Goal: Task Accomplishment & Management: Complete application form

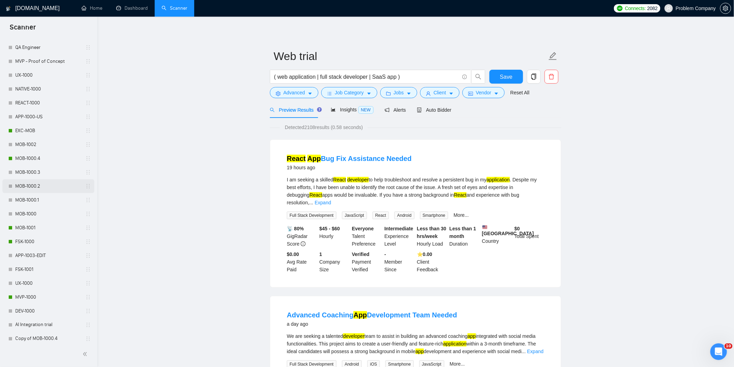
scroll to position [270, 0]
click at [40, 156] on link "MOB-1000.4" at bounding box center [48, 155] width 66 height 14
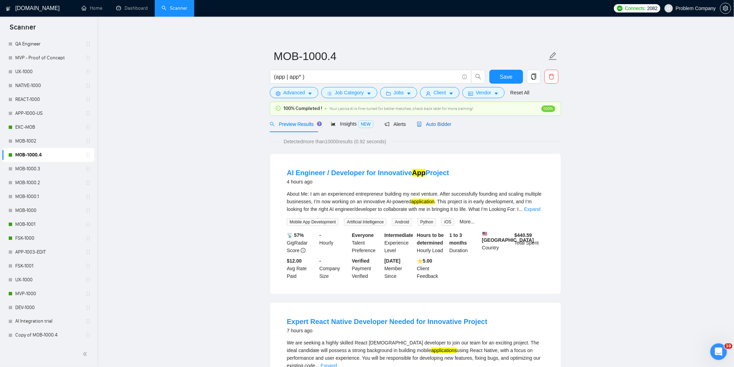
click at [440, 127] on span "Auto Bidder" at bounding box center [434, 124] width 34 height 6
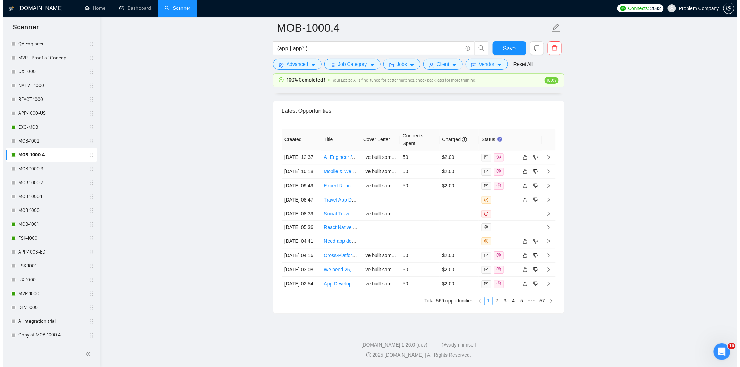
scroll to position [1774, 0]
click at [497, 305] on link "2" at bounding box center [494, 301] width 8 height 8
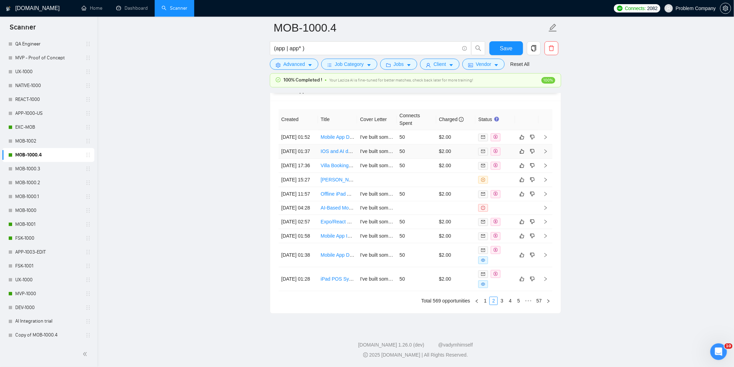
click at [304, 144] on td "[DATE] 01:37" at bounding box center [299, 151] width 40 height 14
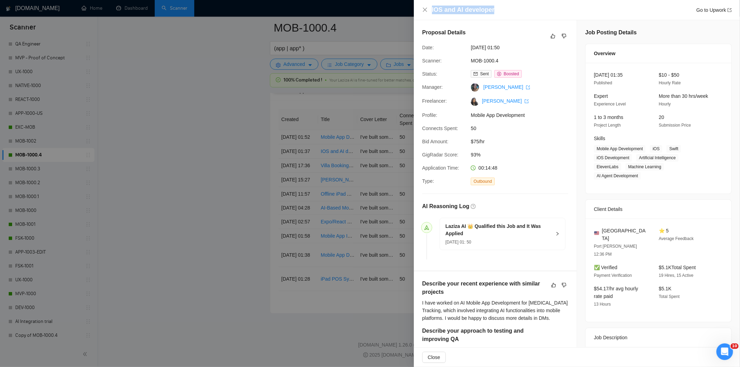
drag, startPoint x: 509, startPoint y: 9, endPoint x: 432, endPoint y: 10, distance: 77.0
click at [432, 10] on div "IOS and AI developer Go to Upwork" at bounding box center [582, 10] width 300 height 9
copy h4 "IOS and AI developer"
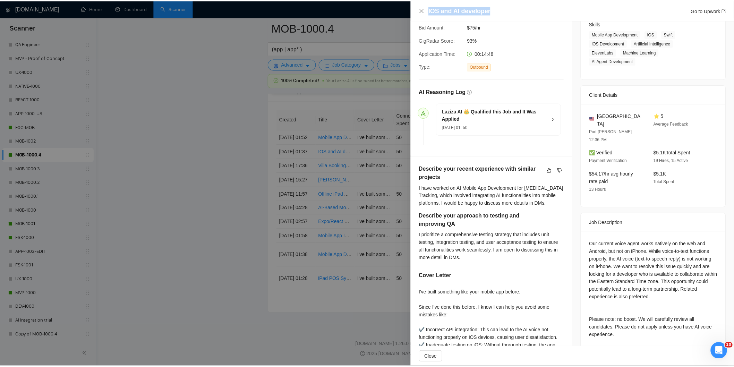
scroll to position [193, 0]
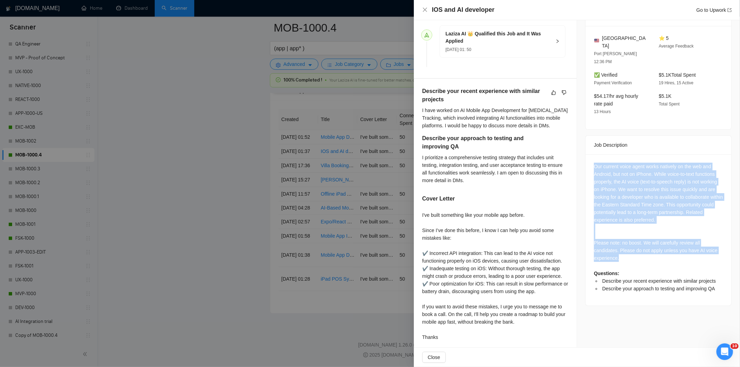
drag, startPoint x: 589, startPoint y: 139, endPoint x: 692, endPoint y: 234, distance: 140.0
click at [692, 234] on div "Our current voice agent works natively on the web and Android, but not on iPhon…" at bounding box center [659, 229] width 146 height 151
copy div "Our current voice agent works natively on the web and Android, but not on iPhon…"
click at [425, 10] on icon "close" at bounding box center [425, 10] width 4 height 4
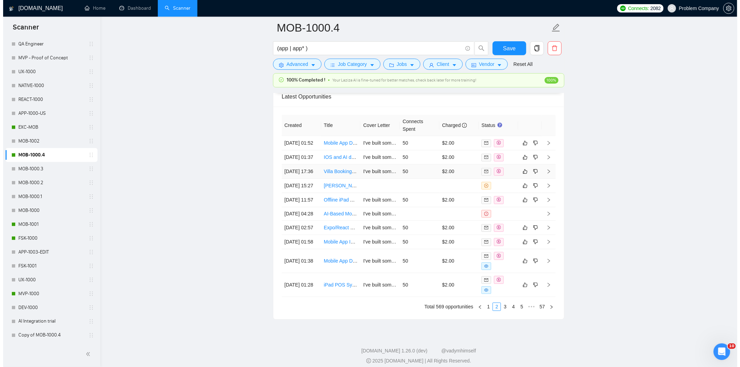
scroll to position [1735, 0]
click at [309, 151] on td "[DATE] 01:52" at bounding box center [299, 144] width 40 height 14
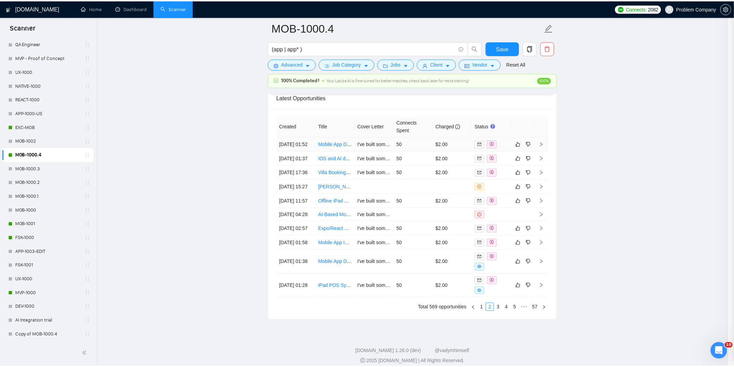
scroll to position [105, 0]
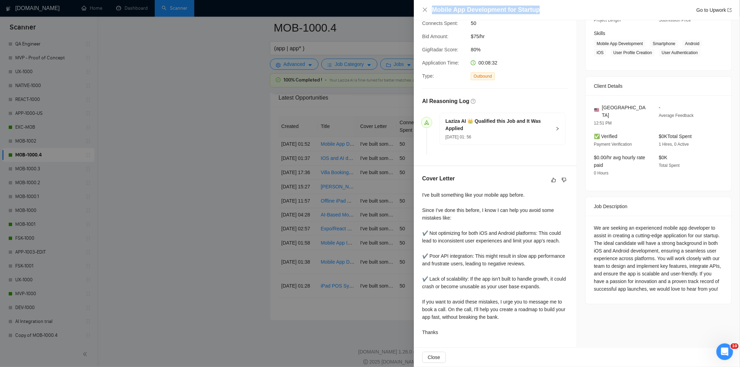
drag, startPoint x: 546, startPoint y: 12, endPoint x: 430, endPoint y: 11, distance: 116.6
click at [430, 11] on div "Mobile App Development for Startup Go to Upwork" at bounding box center [577, 10] width 310 height 9
copy h4 "Mobile App Development for Startup"
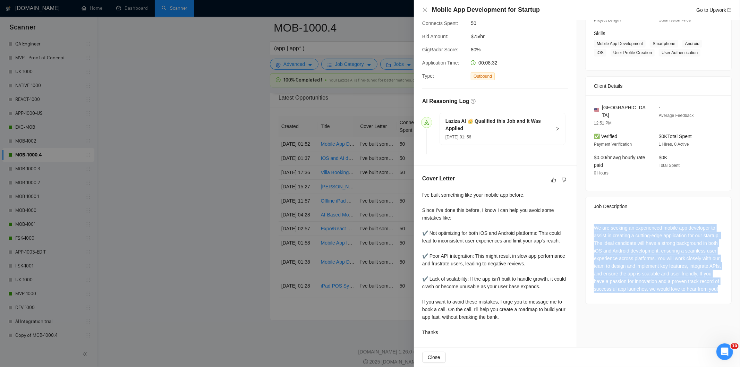
drag, startPoint x: 592, startPoint y: 220, endPoint x: 667, endPoint y: 295, distance: 105.8
click at [667, 295] on div "We are seeking an experienced mobile app developer to assist in creating a cutt…" at bounding box center [659, 260] width 146 height 88
copy div "We are seeking an experienced mobile app developer to assist in creating a cutt…"
click at [424, 8] on icon "close" at bounding box center [425, 10] width 6 height 6
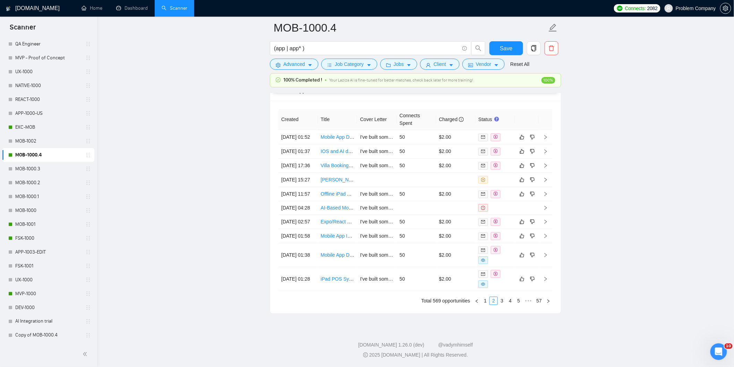
scroll to position [1804, 0]
click at [485, 304] on link "1" at bounding box center [486, 301] width 8 height 8
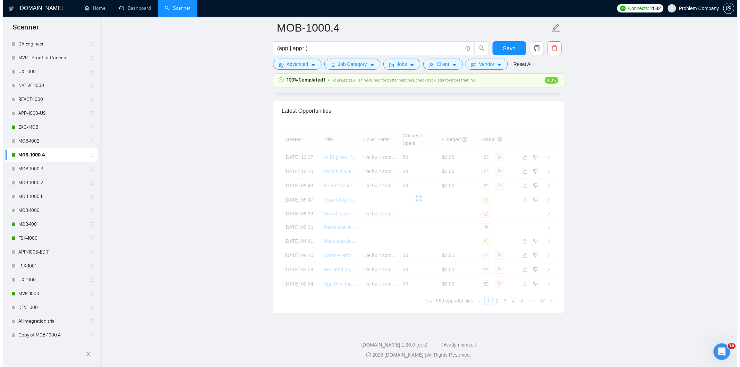
scroll to position [1798, 0]
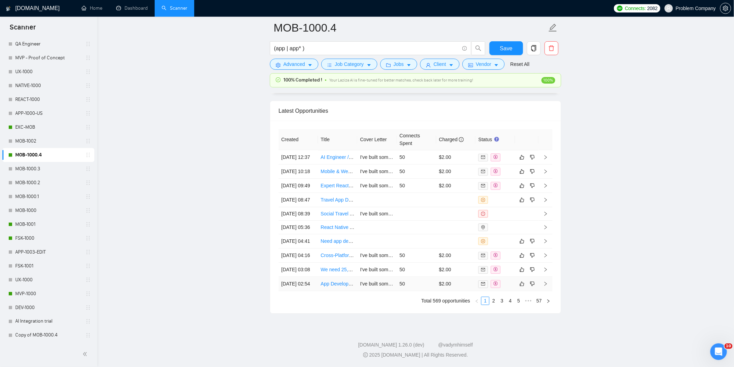
click at [301, 283] on td "[DATE] 02:54" at bounding box center [299, 284] width 40 height 14
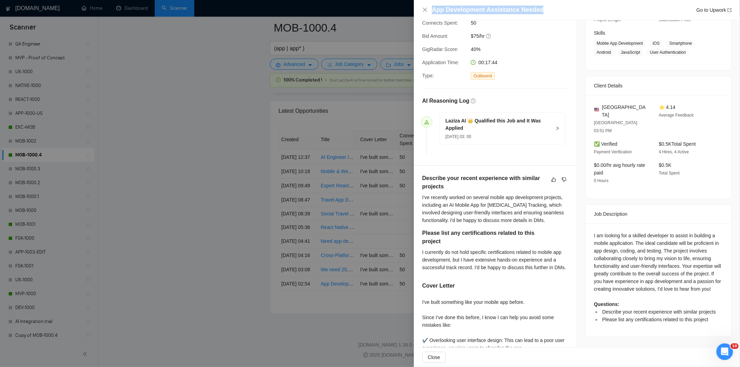
drag, startPoint x: 549, startPoint y: 8, endPoint x: 435, endPoint y: 5, distance: 113.2
click at [435, 5] on div "App Development Assistance Needed Go to Upwork" at bounding box center [577, 10] width 326 height 20
copy h4 "App Development Assistance Needed"
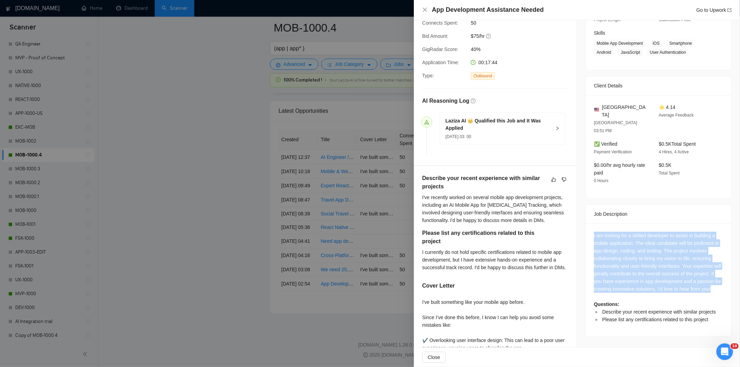
drag, startPoint x: 589, startPoint y: 220, endPoint x: 727, endPoint y: 277, distance: 149.2
click at [727, 277] on div "Job Posting Details Overview [DATE] 02:43 Published Unspecified Hourly Rate Int…" at bounding box center [658, 181] width 163 height 532
copy div "I am looking for a skilled developer to assist in building a mobile application…"
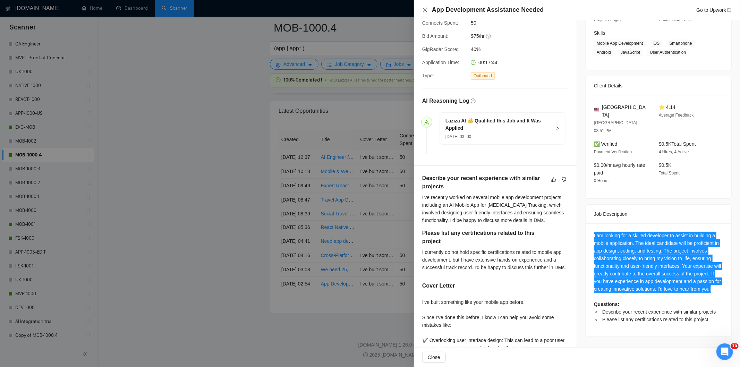
click at [425, 9] on icon "close" at bounding box center [425, 10] width 4 height 4
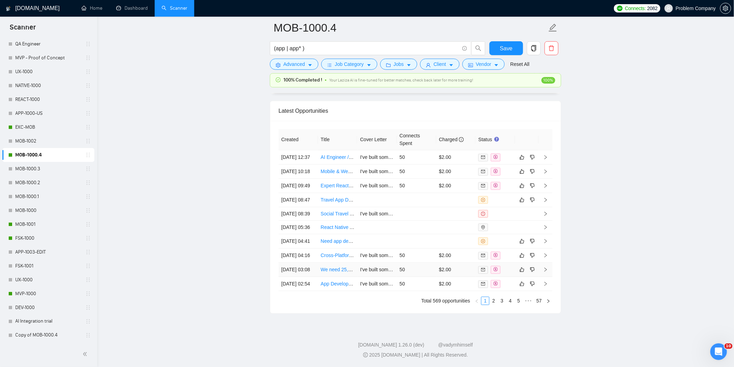
click at [310, 263] on td "[DATE] 03:08" at bounding box center [299, 270] width 40 height 14
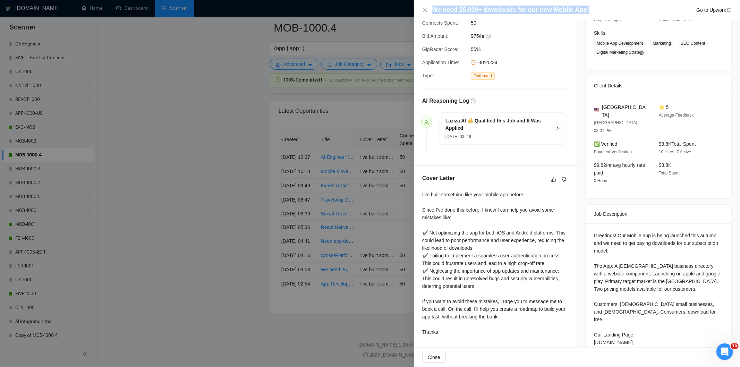
drag, startPoint x: 591, startPoint y: 10, endPoint x: 414, endPoint y: 15, distance: 176.3
click at [414, 15] on div "We need 25,000+ downloads for our new Mobile App! Go to Upwork" at bounding box center [577, 10] width 326 height 20
copy h4 "We need 25,000+ downloads for our new Mobile App!"
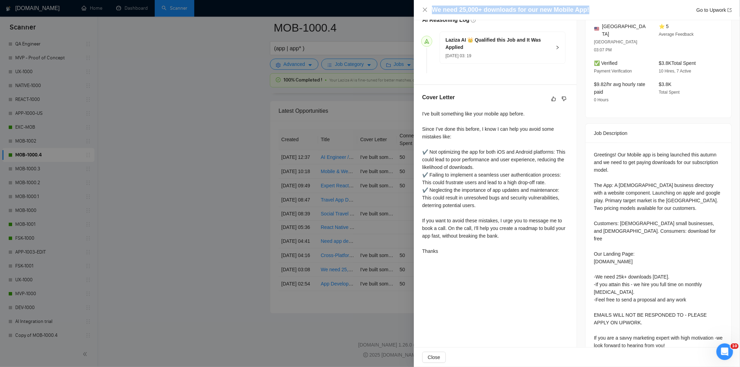
scroll to position [192, 0]
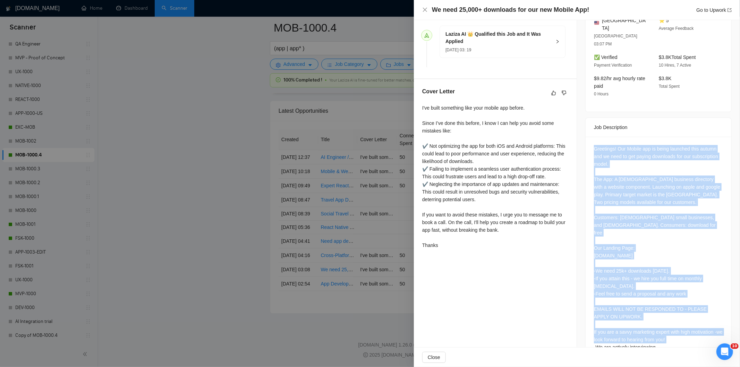
drag, startPoint x: 591, startPoint y: 130, endPoint x: 672, endPoint y: 327, distance: 212.5
click at [672, 327] on div "Greetings! Our Mobile app is being launched this autumn and we need to get payi…" at bounding box center [658, 248] width 129 height 206
copy div "Greetings! Our Mobile app is being launched this autumn and we need to get payi…"
click at [672, 224] on div "Greetings! Our Mobile app is being launched this autumn and we need to get payi…" at bounding box center [658, 248] width 129 height 206
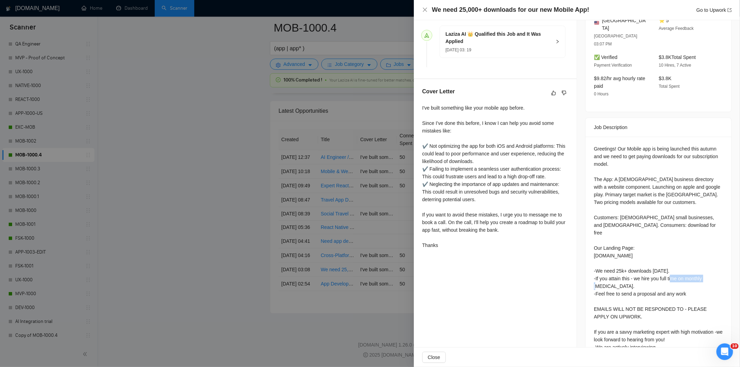
drag, startPoint x: 618, startPoint y: 268, endPoint x: 609, endPoint y: 264, distance: 10.4
click at [609, 264] on div "Greetings! Our Mobile app is being launched this autumn and we need to get payi…" at bounding box center [658, 248] width 129 height 206
click at [611, 261] on div "Greetings! Our Mobile app is being launched this autumn and we need to get payi…" at bounding box center [658, 248] width 129 height 206
click at [615, 260] on div "Greetings! Our Mobile app is being launched this autumn and we need to get payi…" at bounding box center [658, 248] width 129 height 206
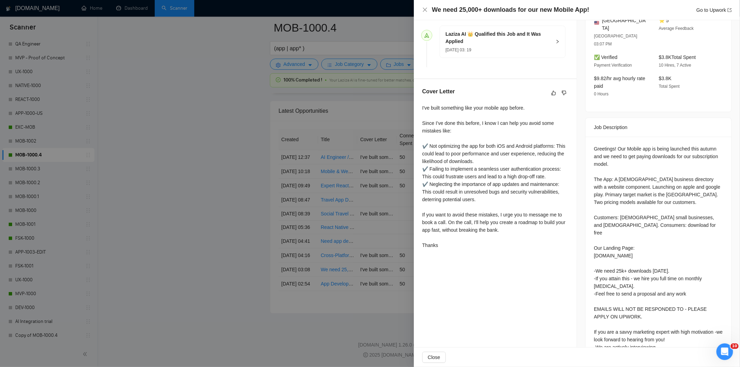
click at [594, 246] on div "Greetings! Our Mobile app is being launched this autumn and we need to get payi…" at bounding box center [658, 248] width 129 height 206
drag, startPoint x: 591, startPoint y: 247, endPoint x: 613, endPoint y: 262, distance: 27.4
click at [613, 262] on div "Greetings! Our Mobile app is being launched this autumn and we need to get payi…" at bounding box center [659, 250] width 146 height 226
copy div "-We need 25k+ downloads [DATE]. -If you attain this - we hire you full time on …"
drag, startPoint x: 425, startPoint y: 11, endPoint x: 372, endPoint y: 52, distance: 66.7
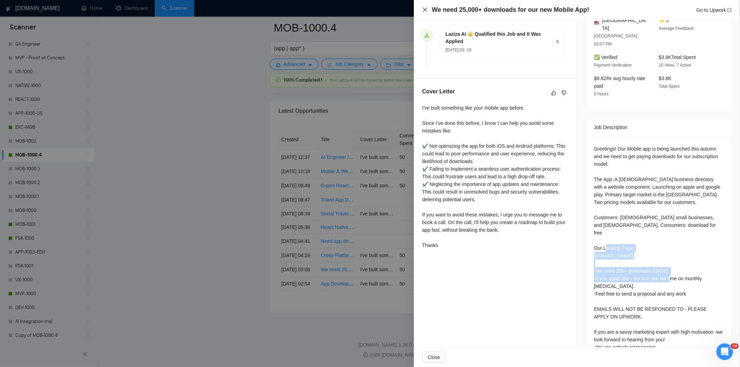
click at [425, 11] on icon "close" at bounding box center [425, 10] width 6 height 6
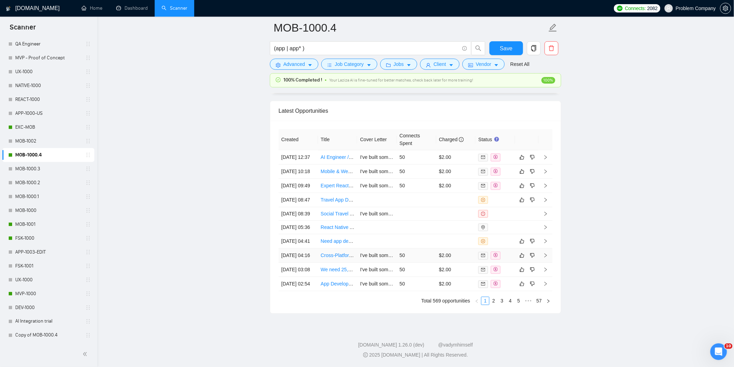
click at [309, 248] on td "[DATE] 04:16" at bounding box center [299, 255] width 40 height 14
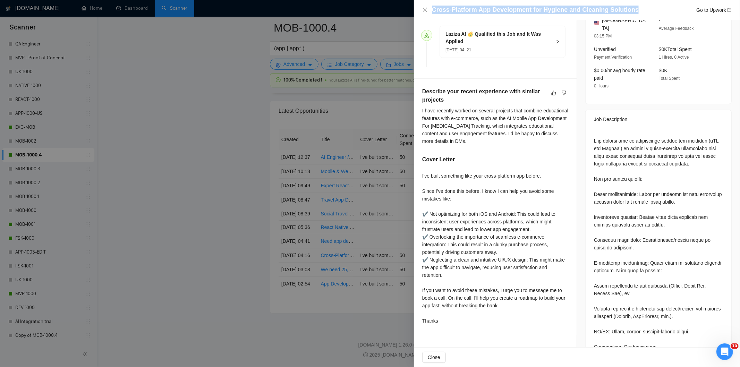
drag, startPoint x: 634, startPoint y: 9, endPoint x: 429, endPoint y: 15, distance: 205.8
click at [429, 15] on div "Cross-Platform App Development for Hygiene and Cleaning Solutions Go to Upwork" at bounding box center [577, 10] width 326 height 20
copy h4 "Cross-Platform App Development for Hygiene and Cleaning Solutions"
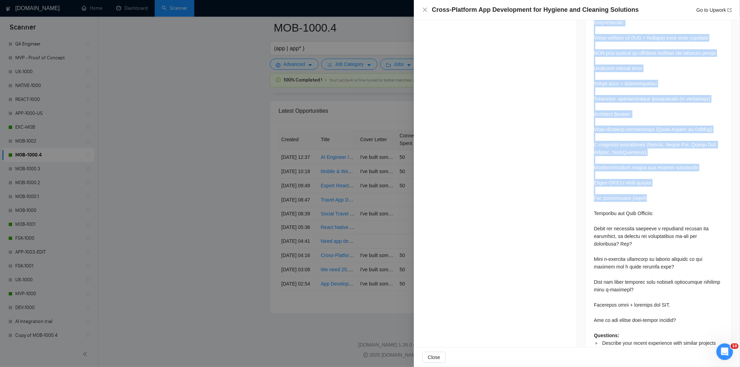
scroll to position [584, 0]
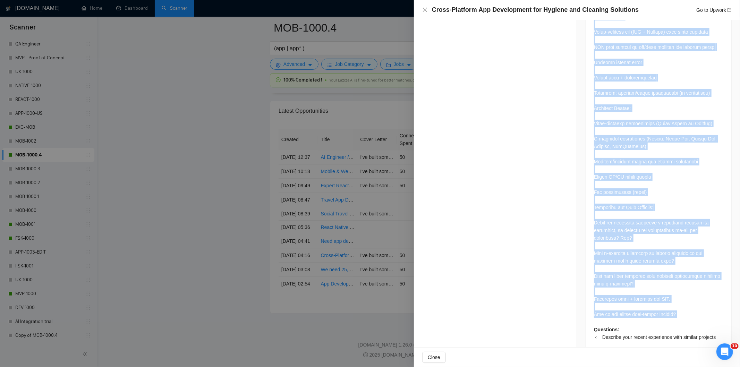
drag, startPoint x: 592, startPoint y: 135, endPoint x: 692, endPoint y: 304, distance: 197.1
click at [692, 304] on div "Questions: Describe your recent experience with similar projects" at bounding box center [658, 43] width 129 height 595
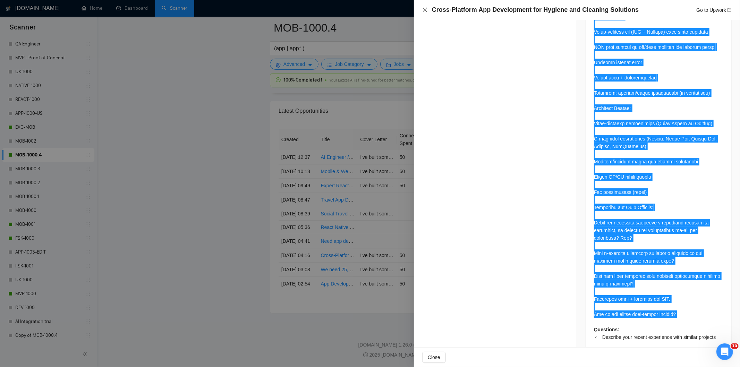
click at [424, 11] on icon "close" at bounding box center [425, 10] width 4 height 4
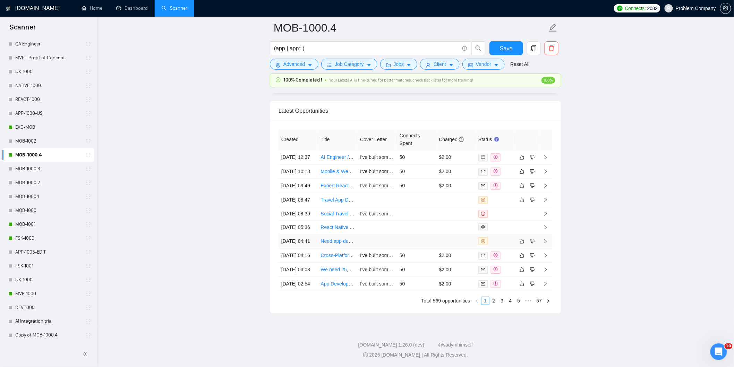
click at [302, 234] on td "[DATE] 04:41" at bounding box center [299, 241] width 40 height 14
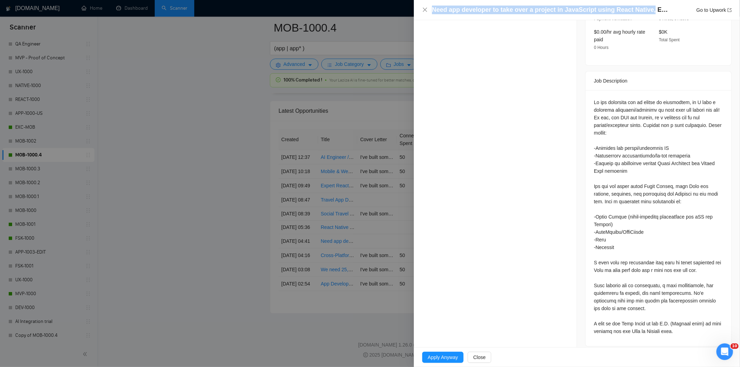
drag, startPoint x: 644, startPoint y: 9, endPoint x: 421, endPoint y: 11, distance: 223.1
click at [421, 11] on div "Need app developer to take over a project in JavaScript using React Native, Exp…" at bounding box center [577, 10] width 326 height 20
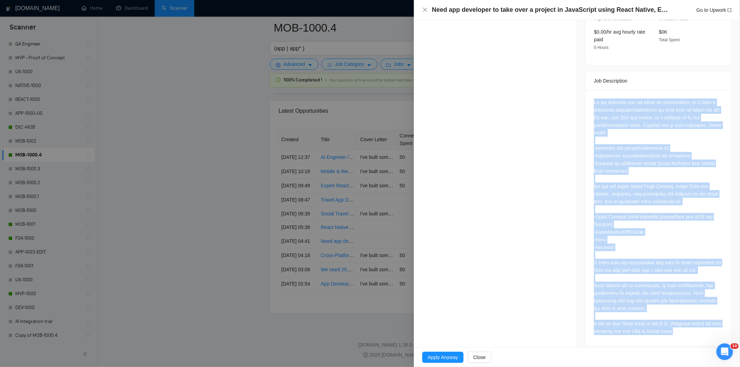
drag, startPoint x: 591, startPoint y: 94, endPoint x: 702, endPoint y: 345, distance: 274.0
click at [702, 345] on div "Job Posting Details Overview [DATE] 02:23 Published $15 - $30 Hourly Rate Inter…" at bounding box center [658, 67] width 163 height 575
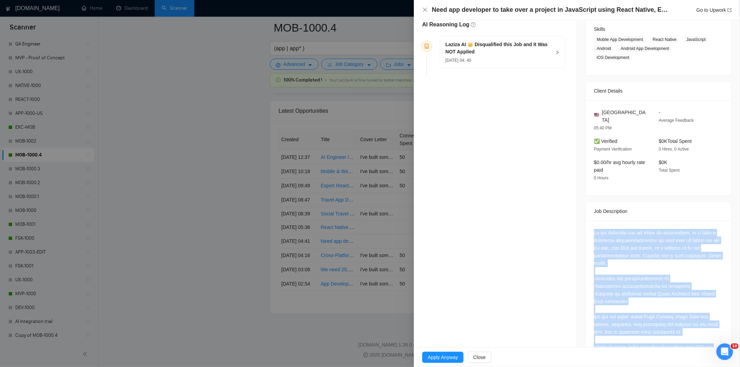
scroll to position [47, 0]
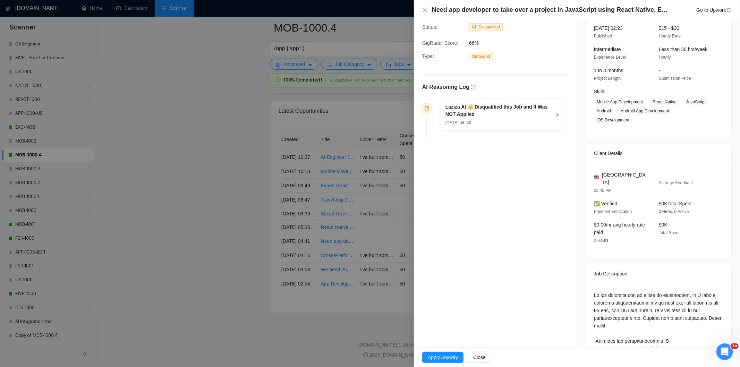
click at [507, 121] on div "[DATE] 04: 40" at bounding box center [499, 123] width 106 height 8
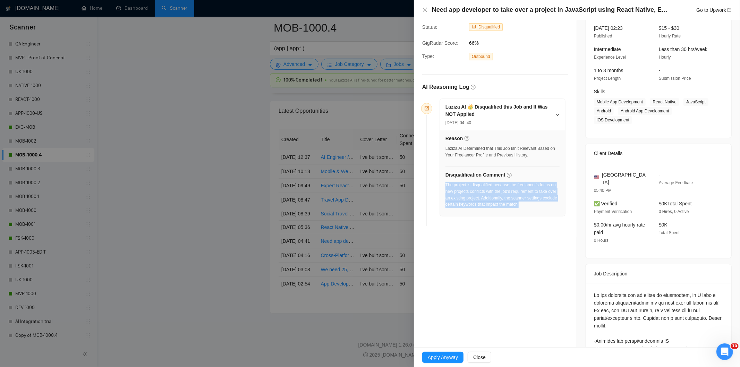
drag, startPoint x: 539, startPoint y: 207, endPoint x: 445, endPoint y: 187, distance: 96.2
click at [446, 187] on div "The project is disqualified because the freelancer's focus on new projects conf…" at bounding box center [503, 195] width 114 height 26
click at [424, 9] on icon "close" at bounding box center [425, 10] width 4 height 4
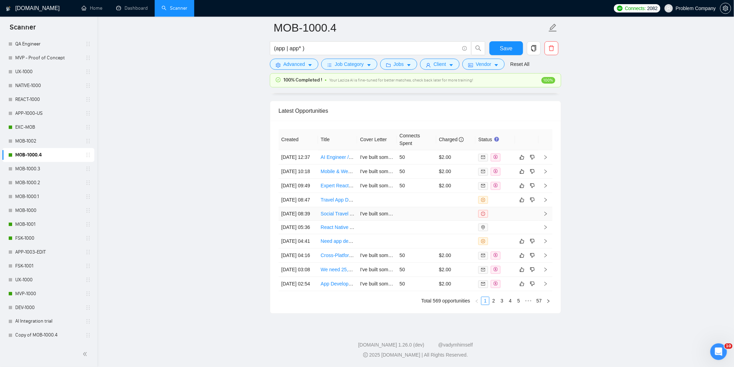
click at [310, 207] on td "[DATE] 08:39" at bounding box center [299, 214] width 40 height 14
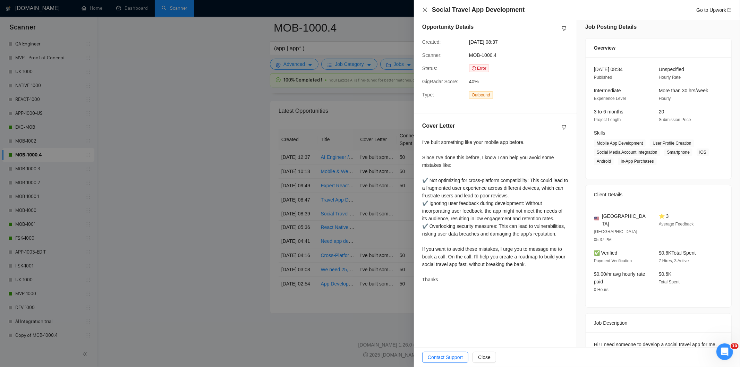
click at [423, 7] on div "Social Travel App Development Go to Upwork" at bounding box center [577, 10] width 310 height 9
click at [425, 12] on icon "close" at bounding box center [425, 10] width 6 height 6
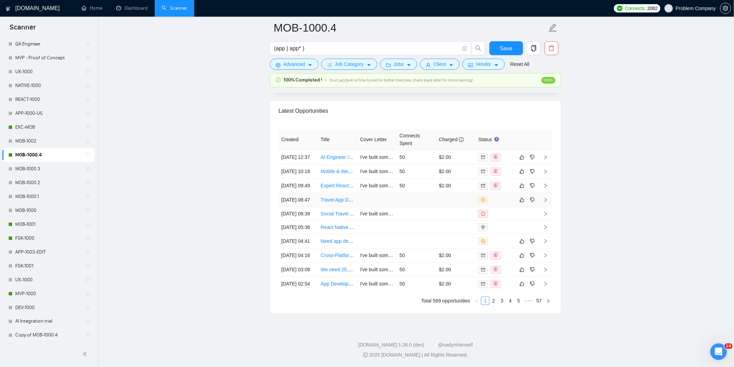
click at [299, 193] on td "[DATE] 08:47" at bounding box center [299, 200] width 40 height 14
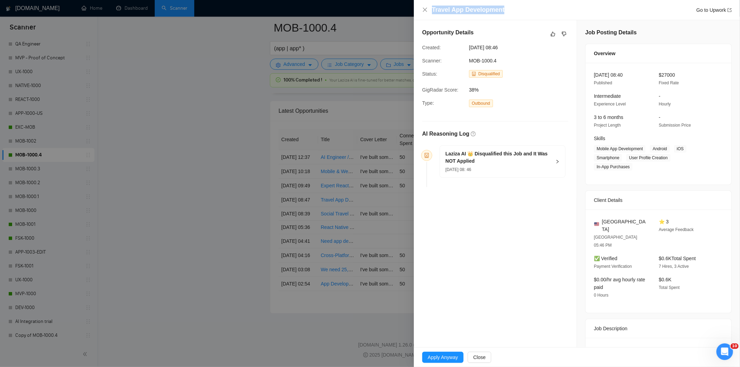
drag, startPoint x: 505, startPoint y: 8, endPoint x: 430, endPoint y: 11, distance: 75.7
click at [430, 11] on div "Travel App Development Go to Upwork" at bounding box center [577, 10] width 310 height 9
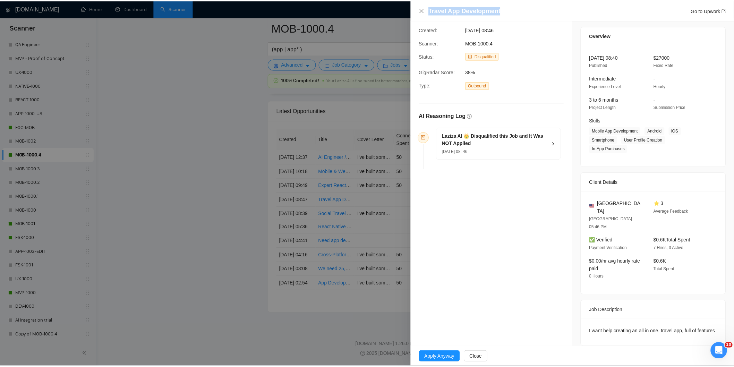
scroll to position [18, 0]
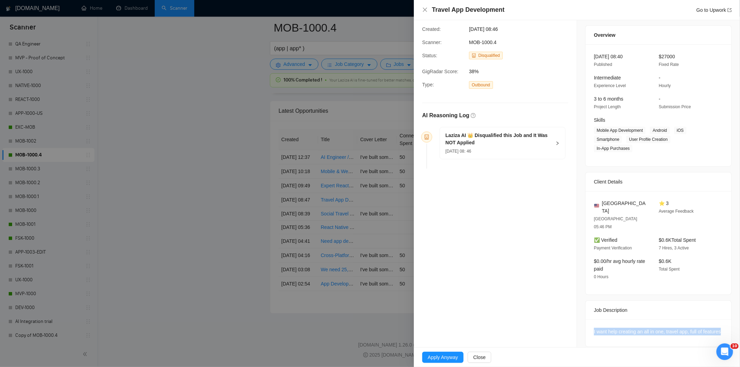
drag, startPoint x: 588, startPoint y: 314, endPoint x: 638, endPoint y: 335, distance: 54.5
click at [638, 335] on div "I want help creating an all in one, travel app, full of features" at bounding box center [659, 333] width 146 height 27
click at [424, 11] on icon "close" at bounding box center [425, 10] width 6 height 6
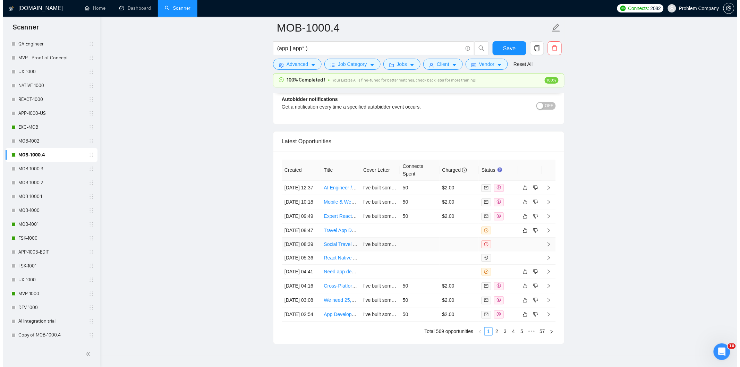
scroll to position [1682, 0]
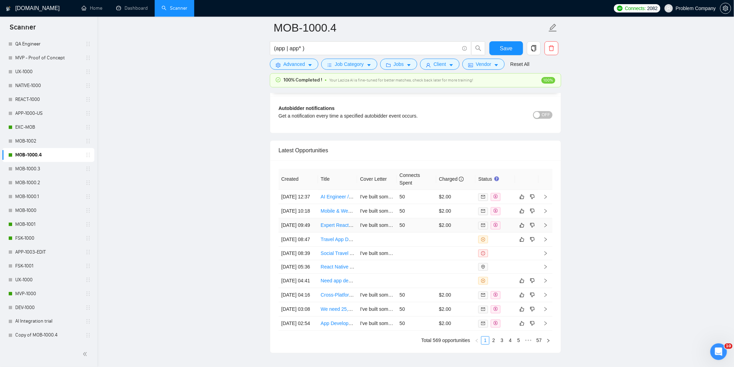
click at [312, 232] on td "[DATE] 09:49" at bounding box center [299, 225] width 40 height 14
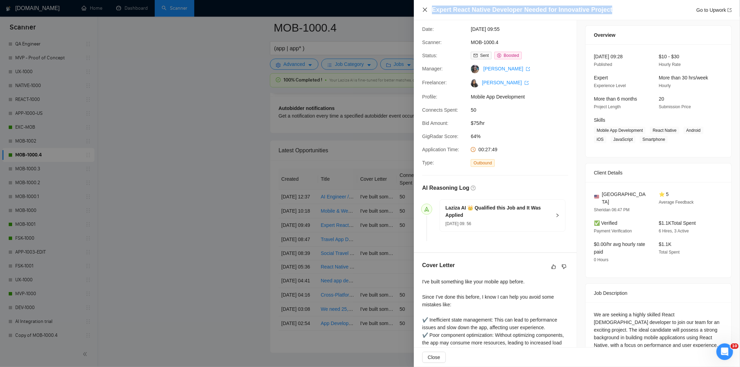
drag, startPoint x: 607, startPoint y: 8, endPoint x: 426, endPoint y: 9, distance: 180.8
click at [426, 9] on div "Expert React Native Developer Needed for Innovative Project Go to Upwork" at bounding box center [577, 10] width 310 height 9
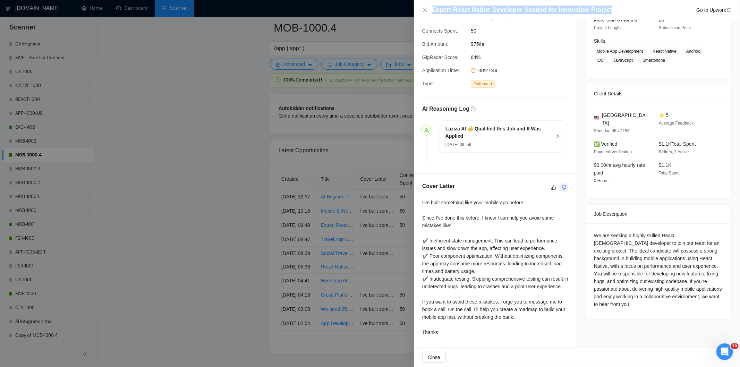
scroll to position [105, 0]
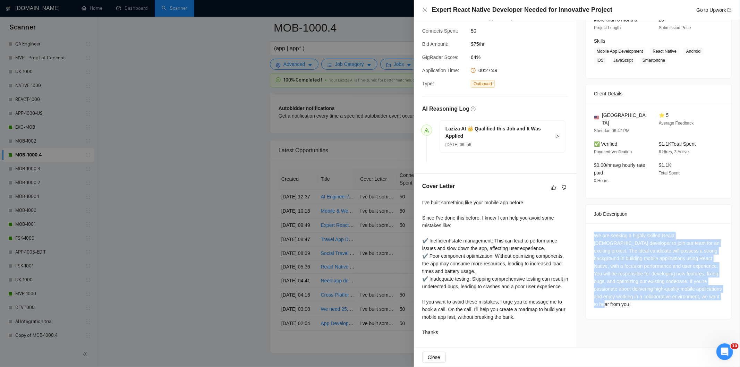
drag, startPoint x: 591, startPoint y: 220, endPoint x: 653, endPoint y: 297, distance: 98.6
click at [653, 297] on div "We are seeking a highly skilled React [DEMOGRAPHIC_DATA] developer to join our …" at bounding box center [659, 271] width 146 height 96
click at [423, 8] on icon "close" at bounding box center [425, 10] width 6 height 6
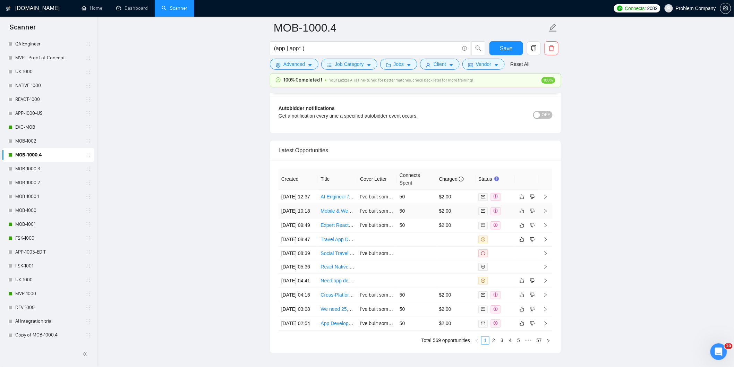
click at [304, 218] on td "[DATE] 10:18" at bounding box center [299, 211] width 40 height 14
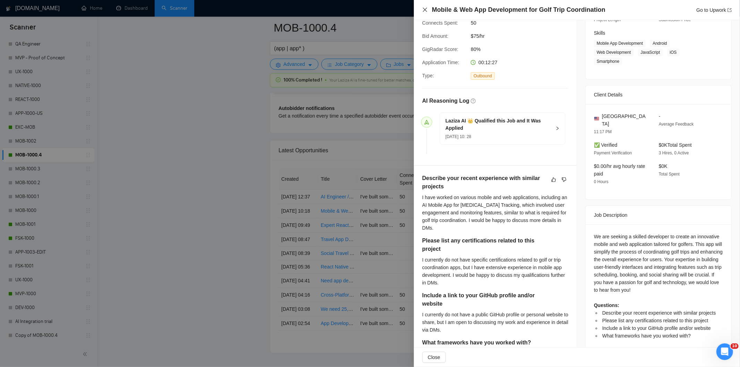
click at [425, 8] on icon "close" at bounding box center [425, 10] width 6 height 6
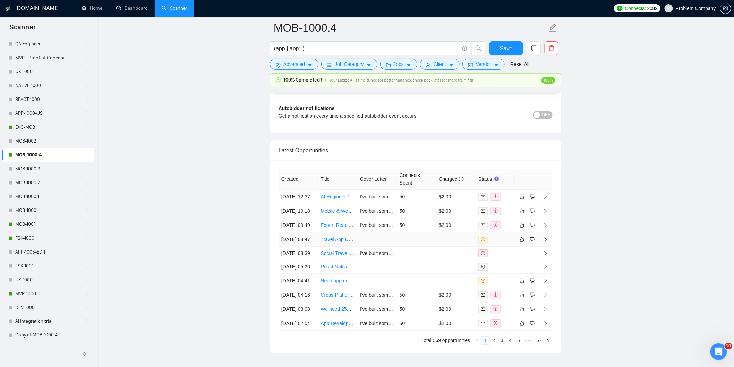
click at [311, 247] on td "[DATE] 08:47" at bounding box center [299, 239] width 40 height 14
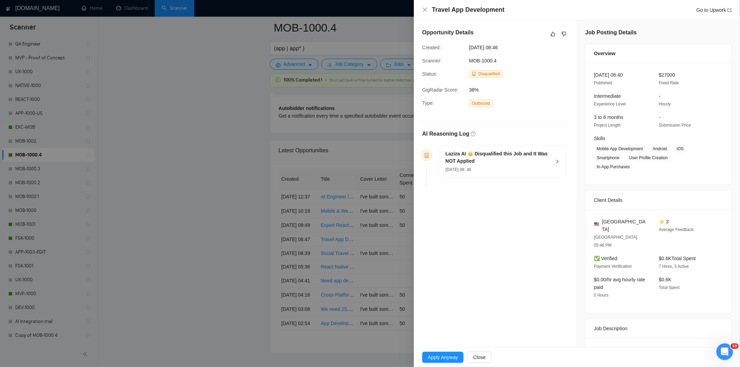
click at [516, 164] on h5 "Laziza AI 👑 Disqualified this Job and It Was NOT Applied" at bounding box center [499, 157] width 106 height 15
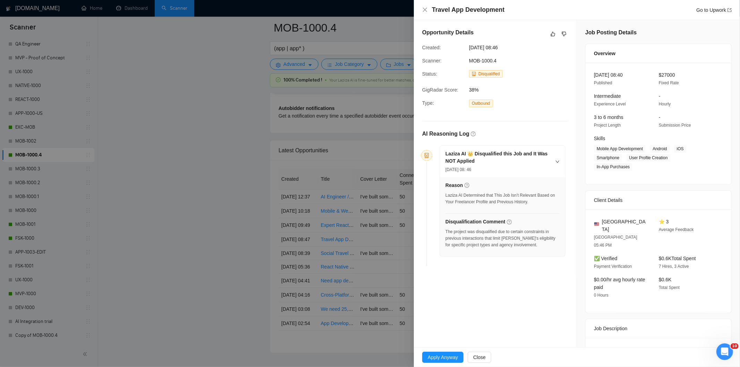
scroll to position [18, 0]
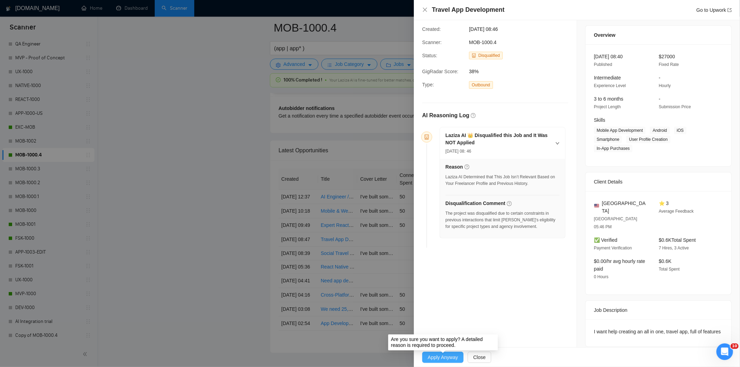
click at [447, 355] on span "Apply Anyway" at bounding box center [443, 358] width 30 height 8
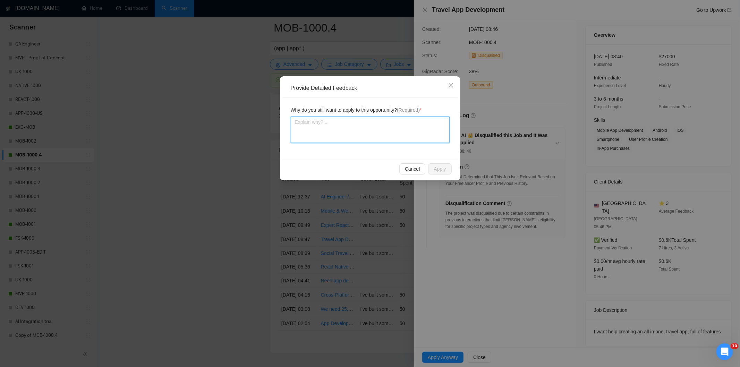
click at [405, 136] on textarea at bounding box center [370, 130] width 159 height 26
type textarea "g"
type textarea "go"
type textarea "goo"
type textarea "good"
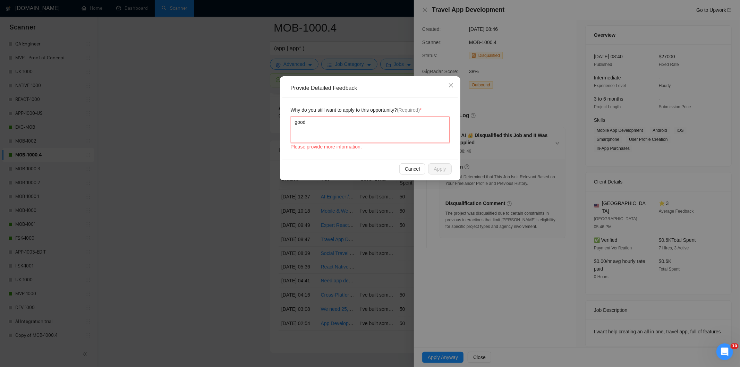
type textarea "good"
type textarea "good f"
type textarea "good fi"
type textarea "good fiy"
type textarea "good fi"
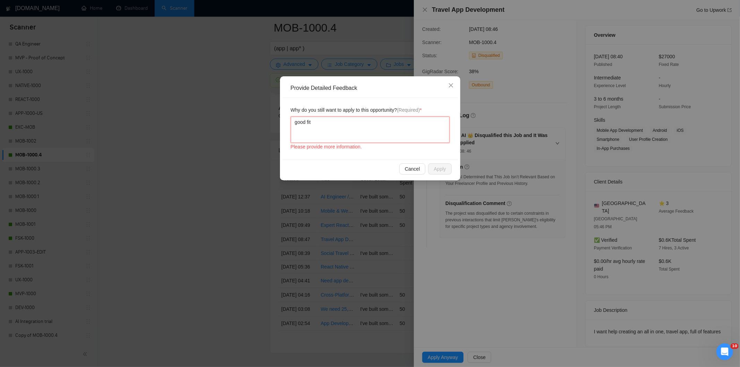
click at [416, 139] on textarea "good fit" at bounding box center [370, 130] width 159 height 26
type textarea "good fit"
click at [450, 86] on icon "close" at bounding box center [451, 86] width 6 height 6
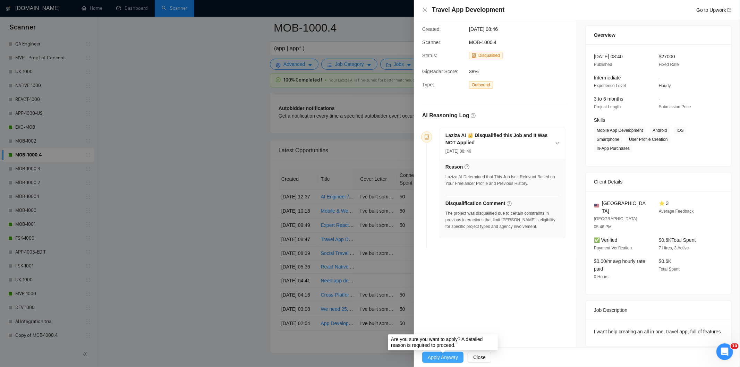
click at [454, 354] on button "Apply Anyway" at bounding box center [442, 357] width 41 height 11
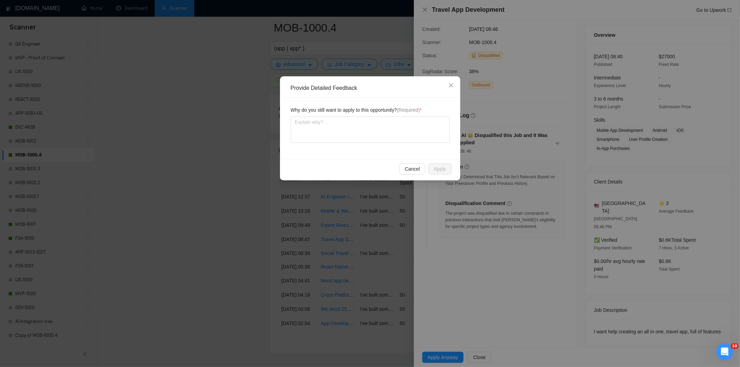
click at [373, 148] on div "Why do you still want to apply to this opportunity? (Required) *" at bounding box center [370, 129] width 176 height 62
click at [375, 130] on textarea at bounding box center [370, 130] width 159 height 26
type textarea "G"
type textarea "Go"
type textarea "Goo"
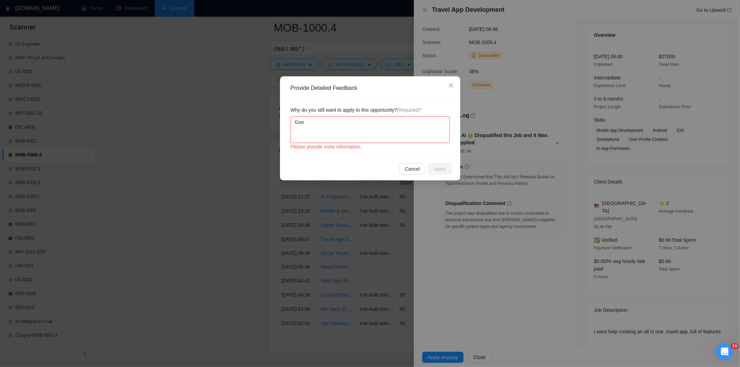
type textarea "Good"
type textarea "Good f"
type textarea "Good fi"
type textarea "Good fit"
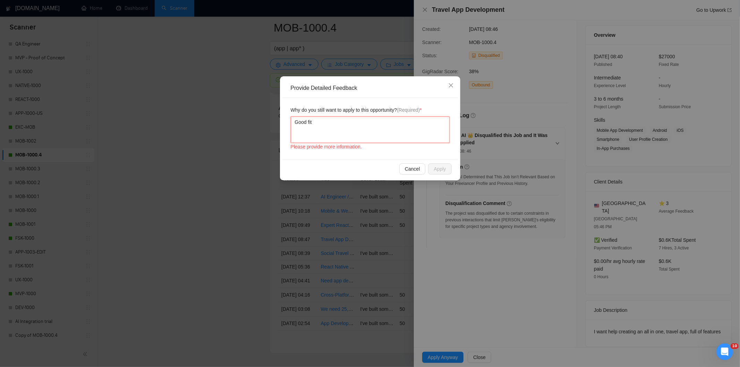
type textarea "Good fit"
type textarea "Good fit t"
type textarea "Good fit to"
type textarea "Good fit to d"
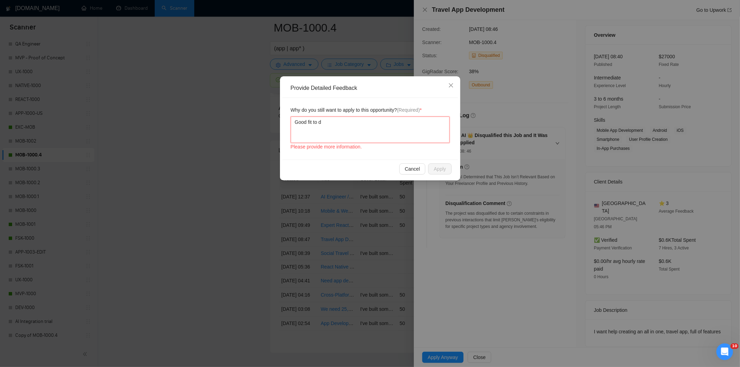
type textarea "Good fit to do"
type textarea "Good fit to do f"
type textarea "Good fit to do fo"
type textarea "Good fit to do for"
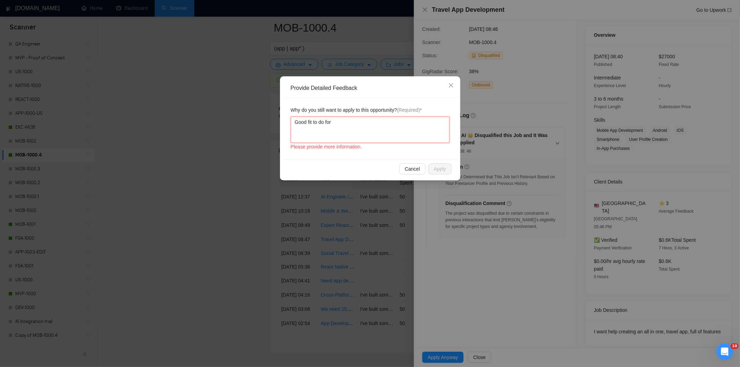
type textarea "Good fit to do for"
type textarea "Good fit to do for r"
type textarea "Good fit to do for ri"
type textarea "Good fit to do for ria"
type textarea "Good fit to do for rias"
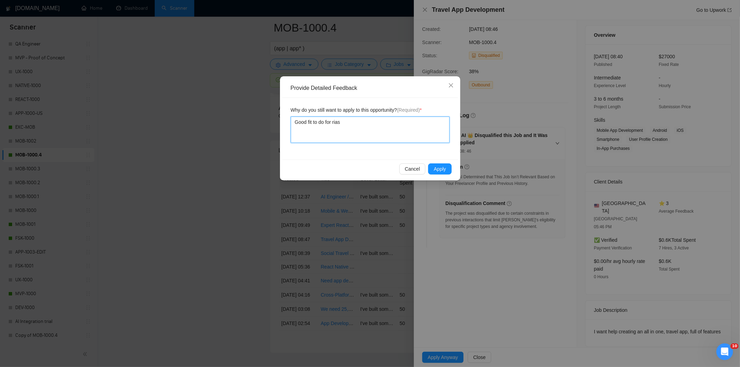
type textarea "Good fit to do for rias"
type textarea "Good fit to do for rias a"
type textarea "Good fit to do for rias ac"
type textarea "Good fit to do for rias acc"
click at [439, 169] on span "Apply" at bounding box center [440, 169] width 12 height 8
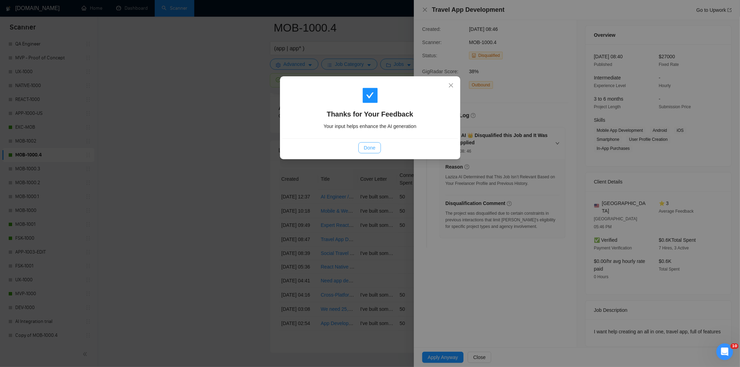
click at [376, 147] on button "Done" at bounding box center [369, 147] width 23 height 11
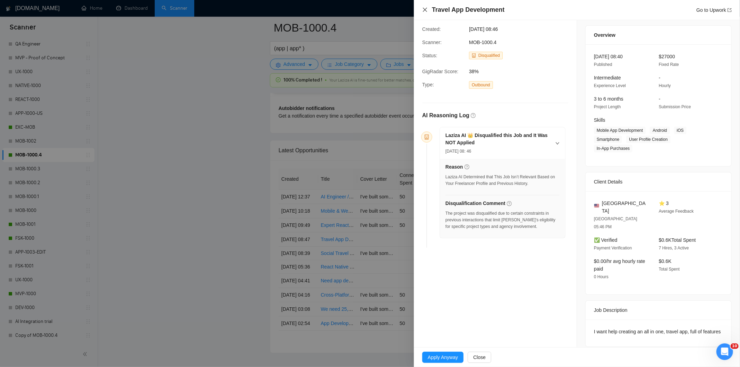
click at [426, 8] on icon "close" at bounding box center [425, 10] width 4 height 4
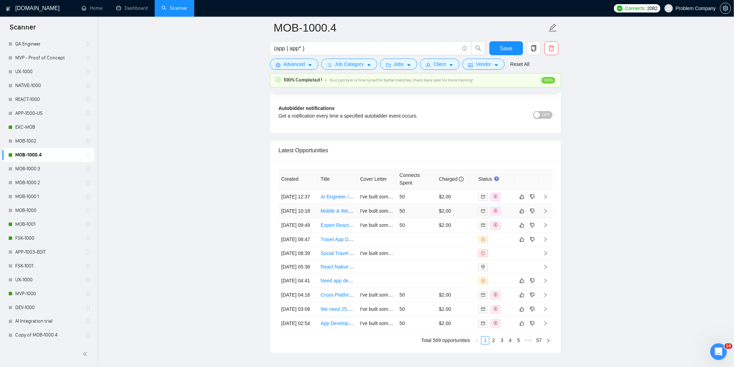
click at [307, 218] on td "[DATE] 10:18" at bounding box center [299, 211] width 40 height 14
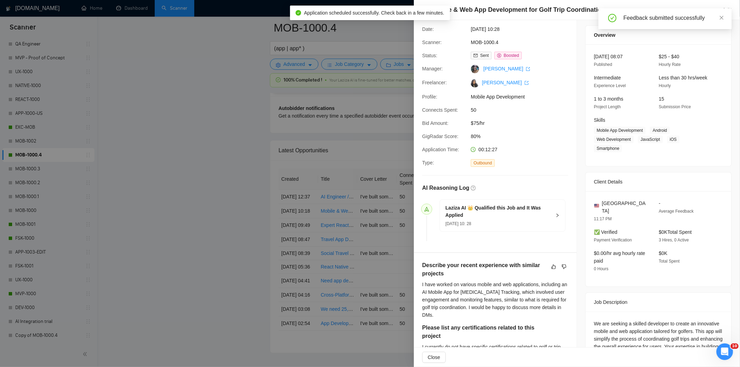
drag, startPoint x: 723, startPoint y: 20, endPoint x: 605, endPoint y: 20, distance: 118.0
click at [722, 20] on icon "close" at bounding box center [721, 17] width 5 height 5
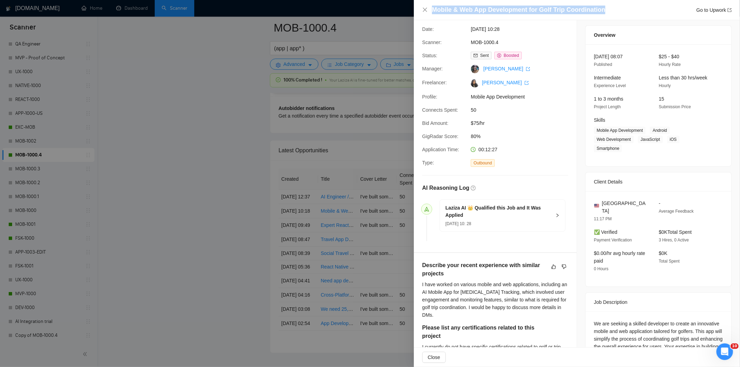
drag, startPoint x: 609, startPoint y: 12, endPoint x: 428, endPoint y: 11, distance: 180.8
click at [428, 11] on div "Mobile & Web App Development for Golf Trip Coordination Go to Upwork" at bounding box center [577, 10] width 310 height 9
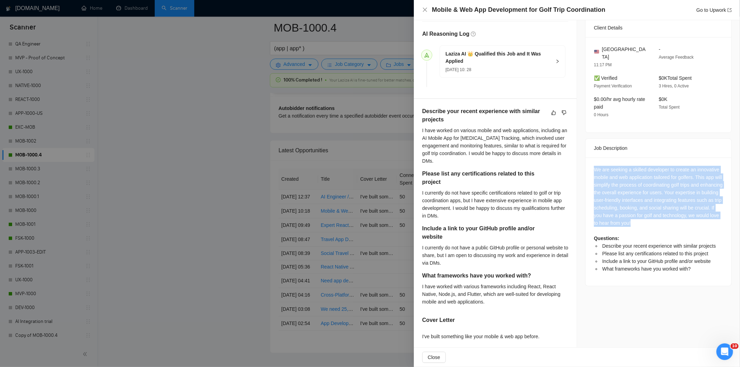
drag, startPoint x: 591, startPoint y: 149, endPoint x: 661, endPoint y: 208, distance: 91.6
click at [661, 208] on div "We are seeking a skilled developer to create an innovative mobile and web appli…" at bounding box center [659, 222] width 146 height 128
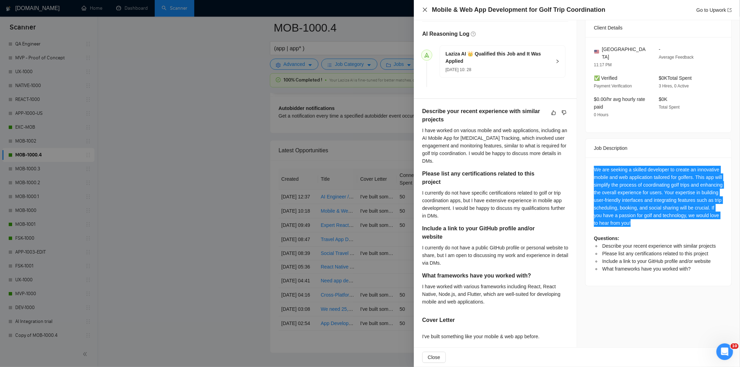
click at [425, 9] on icon "close" at bounding box center [425, 10] width 6 height 6
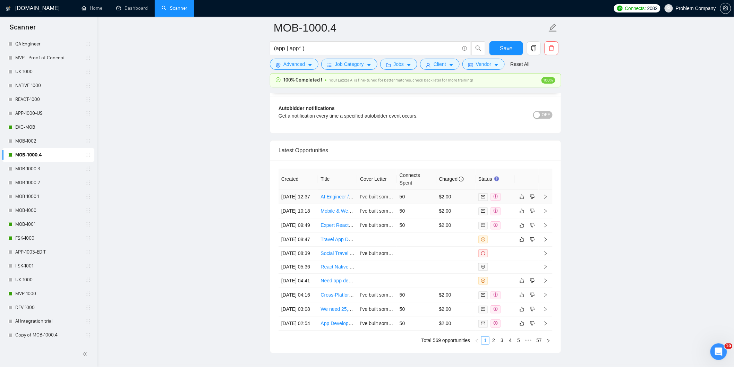
click at [312, 204] on td "[DATE] 12:37" at bounding box center [299, 197] width 40 height 14
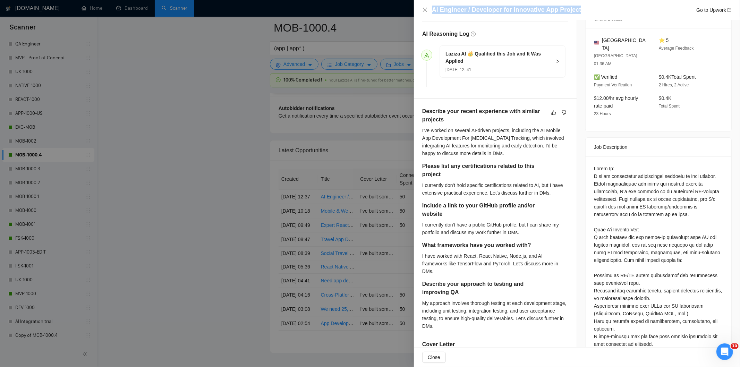
drag, startPoint x: 580, startPoint y: 10, endPoint x: 429, endPoint y: 15, distance: 151.0
click at [429, 15] on div "AI Engineer / Developer for Innovative App Project Go to Upwork" at bounding box center [577, 10] width 326 height 20
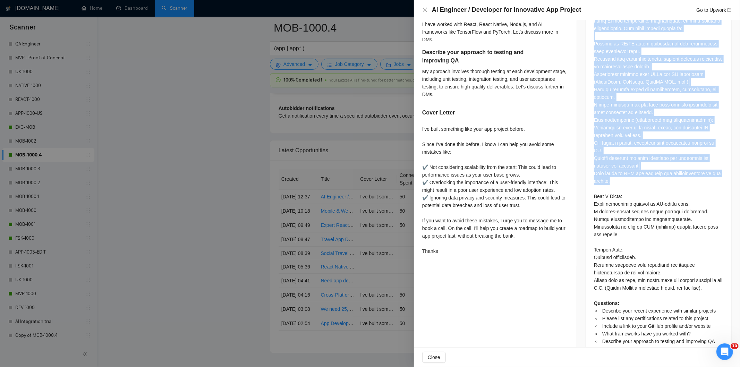
scroll to position [408, 0]
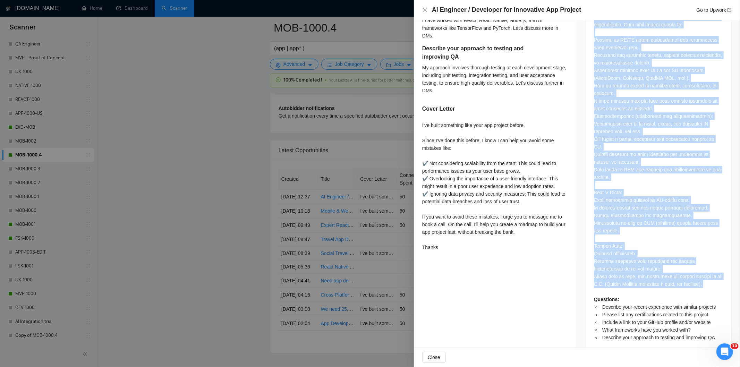
drag, startPoint x: 591, startPoint y: 83, endPoint x: 720, endPoint y: 272, distance: 229.0
click at [720, 272] on div "Questions: Describe your recent experience with similar projects Please list an…" at bounding box center [659, 138] width 146 height 434
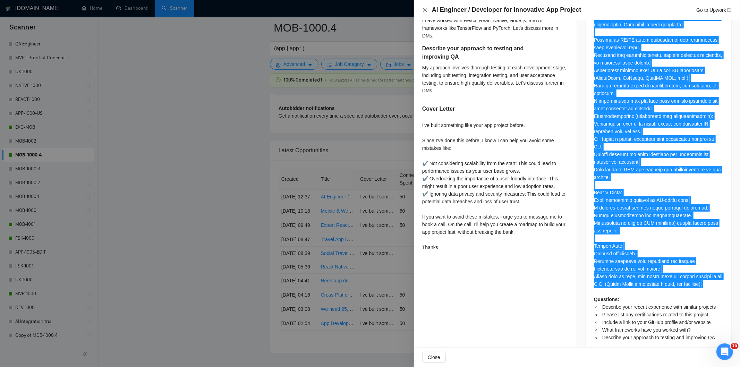
click at [425, 10] on icon "close" at bounding box center [425, 10] width 4 height 4
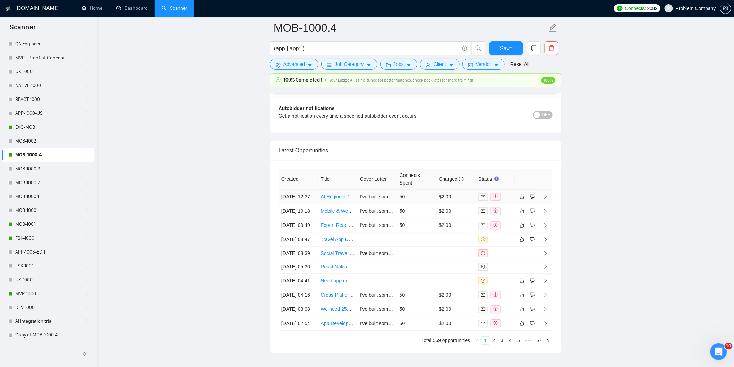
click at [312, 204] on td "[DATE] 12:37" at bounding box center [299, 197] width 40 height 14
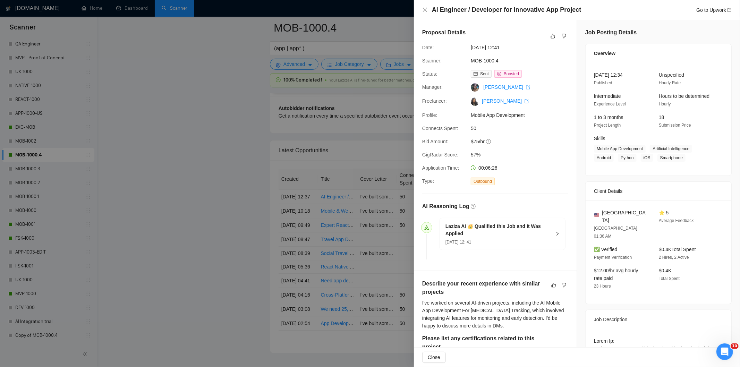
drag, startPoint x: 522, startPoint y: 49, endPoint x: 459, endPoint y: 47, distance: 62.5
click at [459, 47] on div "Date: [DATE] 12:41" at bounding box center [493, 48] width 146 height 8
click at [425, 9] on icon "close" at bounding box center [425, 10] width 4 height 4
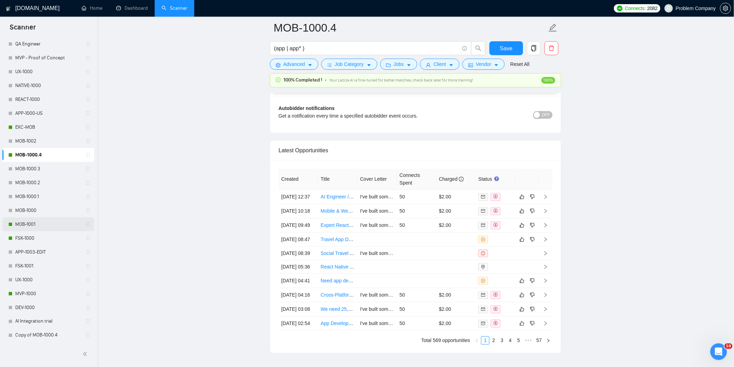
click at [35, 224] on link "MOB-1001" at bounding box center [48, 225] width 66 height 14
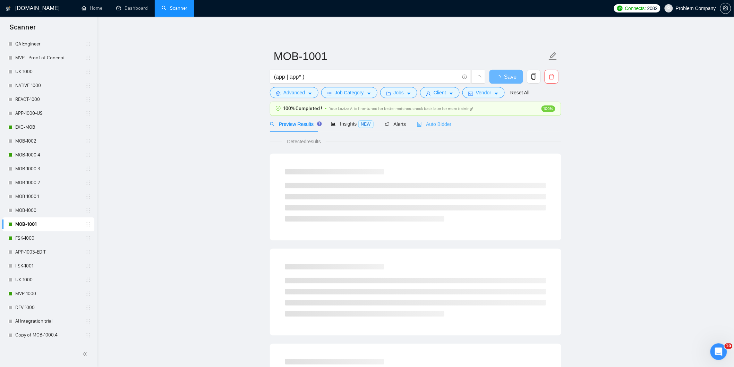
click at [439, 128] on div "Auto Bidder" at bounding box center [434, 124] width 34 height 16
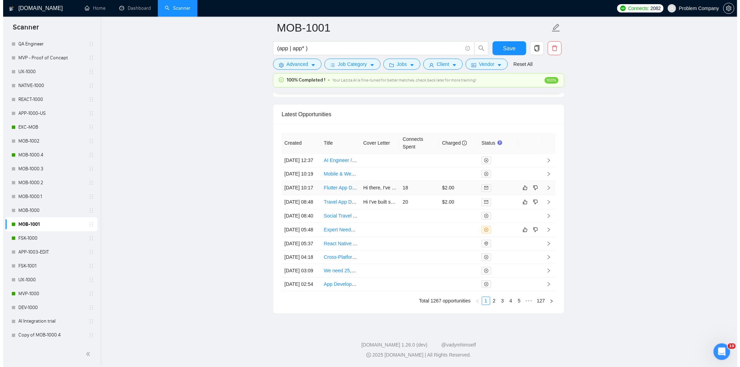
scroll to position [1765, 0]
click at [297, 223] on td "[DATE] 05:48" at bounding box center [299, 230] width 40 height 14
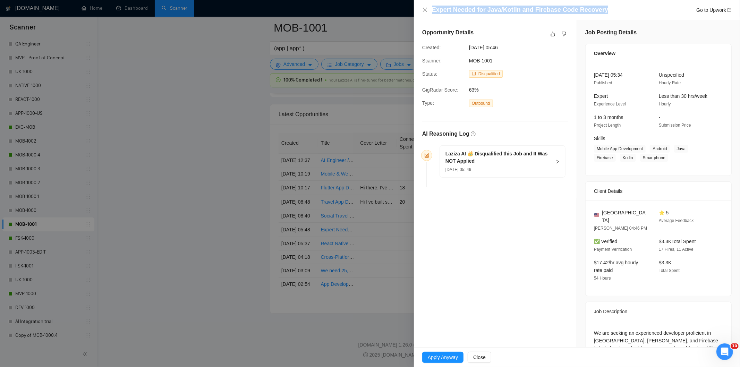
drag, startPoint x: 611, startPoint y: 11, endPoint x: 433, endPoint y: 0, distance: 178.0
click at [433, 0] on div "Expert Needed for Java/Kotlin and Firebase Code Recovery Go to Upwork" at bounding box center [577, 10] width 326 height 20
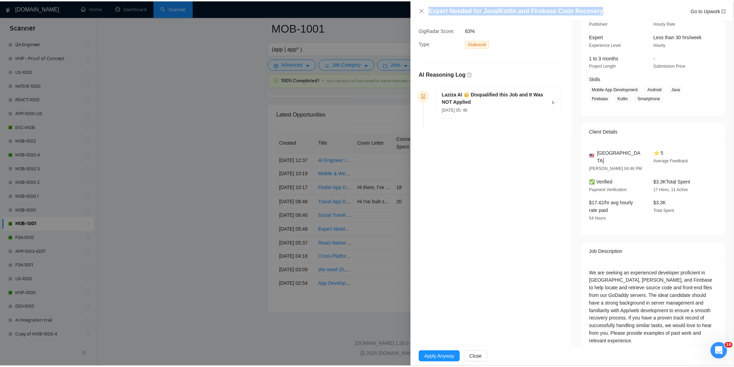
scroll to position [63, 0]
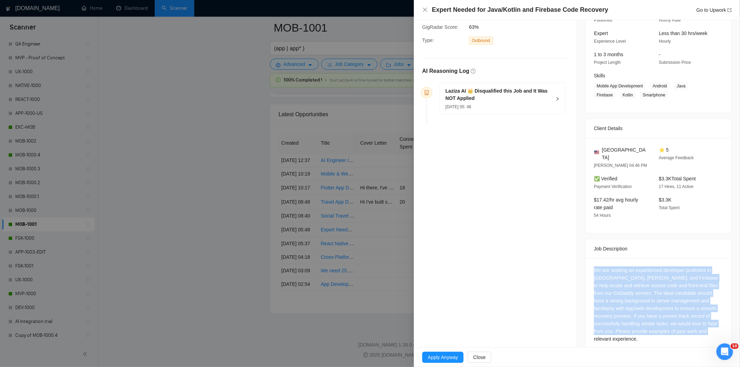
drag, startPoint x: 603, startPoint y: 274, endPoint x: 702, endPoint y: 335, distance: 116.3
click at [702, 335] on div "We are seeking an experienced developer proficient in [GEOGRAPHIC_DATA], [PERSO…" at bounding box center [659, 306] width 146 height 96
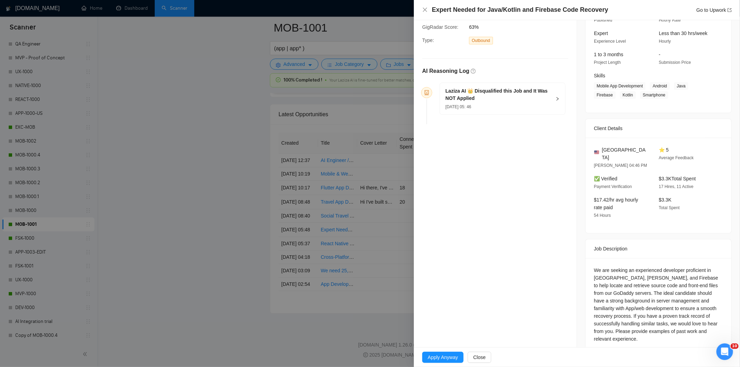
click at [515, 108] on div "[DATE] 05: 46" at bounding box center [499, 107] width 106 height 8
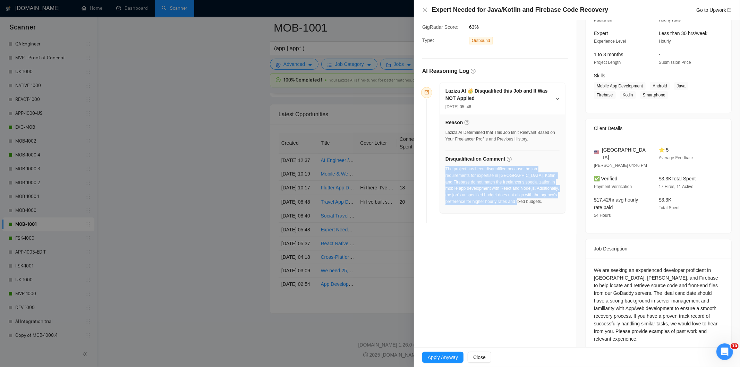
drag, startPoint x: 549, startPoint y: 202, endPoint x: 446, endPoint y: 171, distance: 108.0
click at [446, 171] on div "The project has been disqualified because the job requirements for expertise in…" at bounding box center [503, 185] width 114 height 39
click at [422, 11] on icon "close" at bounding box center [425, 10] width 6 height 6
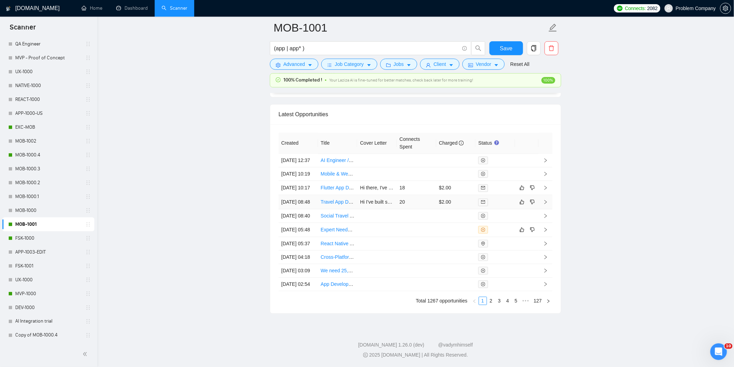
drag, startPoint x: 306, startPoint y: 153, endPoint x: 303, endPoint y: 149, distance: 4.9
click at [306, 195] on td "[DATE] 08:48" at bounding box center [299, 202] width 40 height 14
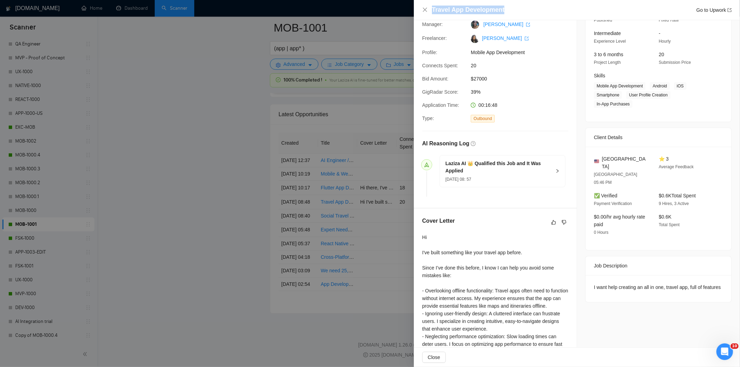
drag, startPoint x: 537, startPoint y: 6, endPoint x: 433, endPoint y: 1, distance: 104.2
click at [433, 1] on div "Travel App Development Go to Upwork" at bounding box center [577, 10] width 326 height 20
drag, startPoint x: 592, startPoint y: 266, endPoint x: 638, endPoint y: 287, distance: 50.1
click at [638, 287] on div "I want help creating an all in one, travel app, full of features" at bounding box center [659, 288] width 146 height 27
click at [636, 283] on div "I want help creating an all in one, travel app, full of features" at bounding box center [658, 287] width 129 height 8
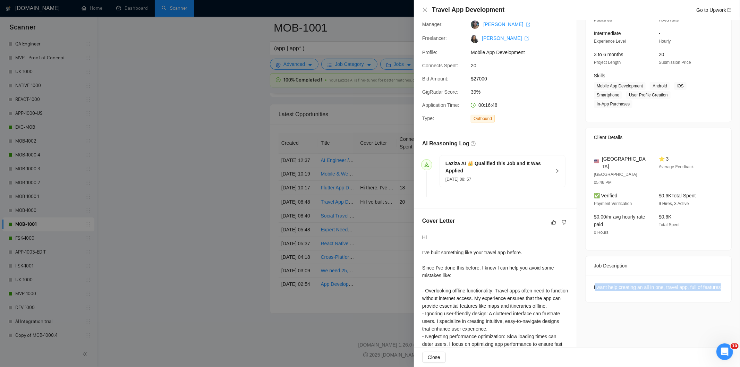
click at [626, 283] on div "I want help creating an all in one, travel app, full of features" at bounding box center [658, 287] width 129 height 8
drag, startPoint x: 621, startPoint y: 283, endPoint x: 618, endPoint y: 282, distance: 3.6
click at [620, 283] on div "I want help creating an all in one, travel app, full of features" at bounding box center [658, 287] width 129 height 8
drag, startPoint x: 617, startPoint y: 282, endPoint x: 610, endPoint y: 278, distance: 8.4
click at [616, 283] on div "I want help creating an all in one, travel app, full of features" at bounding box center [658, 287] width 129 height 8
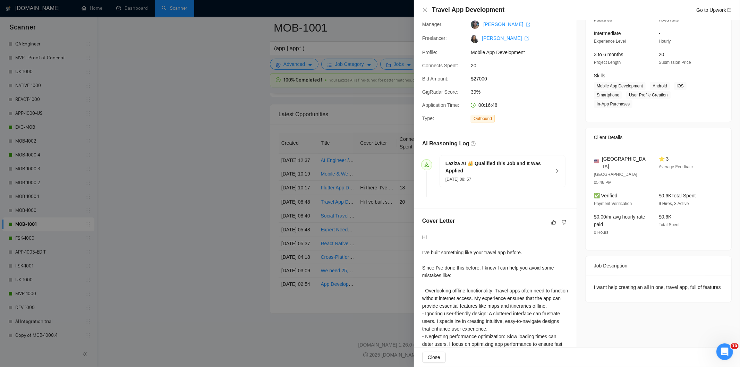
click at [587, 275] on div "I want help creating an all in one, travel app, full of features" at bounding box center [659, 288] width 146 height 27
drag, startPoint x: 587, startPoint y: 272, endPoint x: 619, endPoint y: 281, distance: 33.4
click at [619, 281] on div "I want help creating an all in one, travel app, full of features" at bounding box center [659, 288] width 146 height 27
click at [425, 11] on icon "close" at bounding box center [425, 10] width 6 height 6
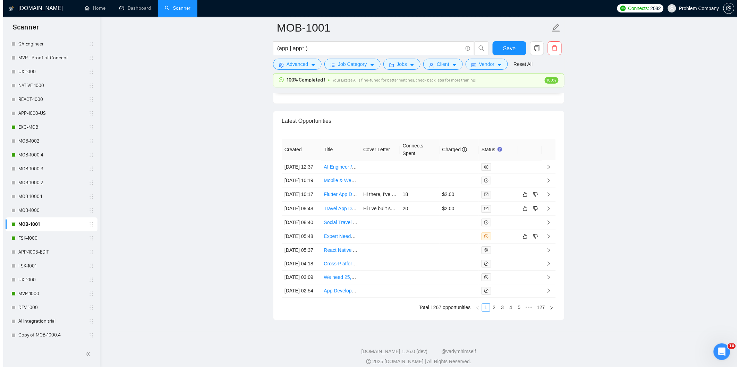
scroll to position [1649, 0]
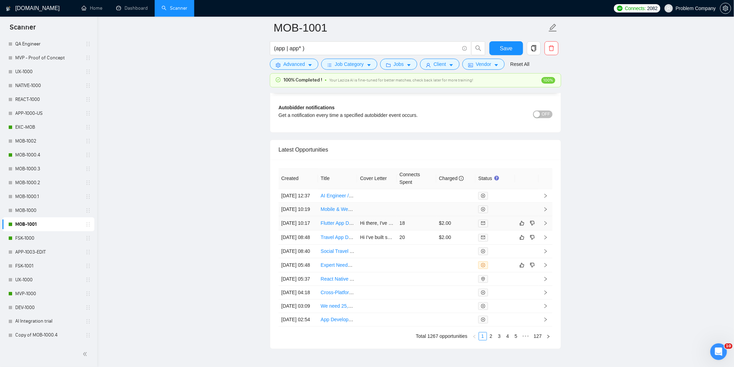
click at [308, 231] on td "[DATE] 10:17" at bounding box center [299, 224] width 40 height 14
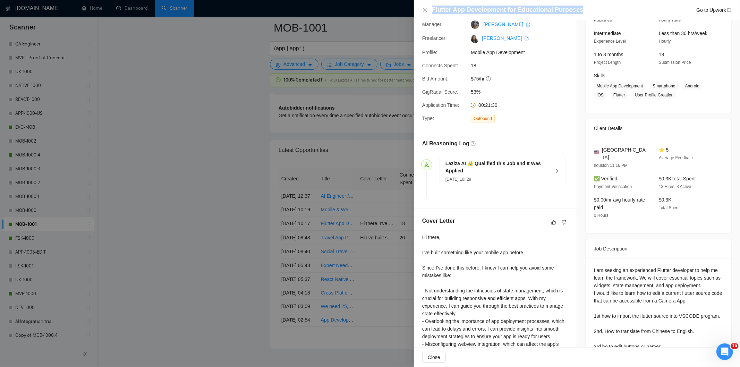
drag, startPoint x: 584, startPoint y: 11, endPoint x: 420, endPoint y: 1, distance: 164.4
click at [420, 1] on div "Flutter App Development for Educational Purposes Go to Upwork" at bounding box center [577, 10] width 326 height 20
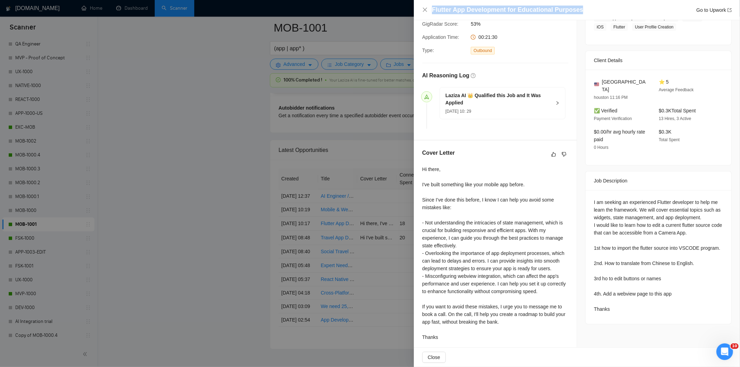
scroll to position [136, 0]
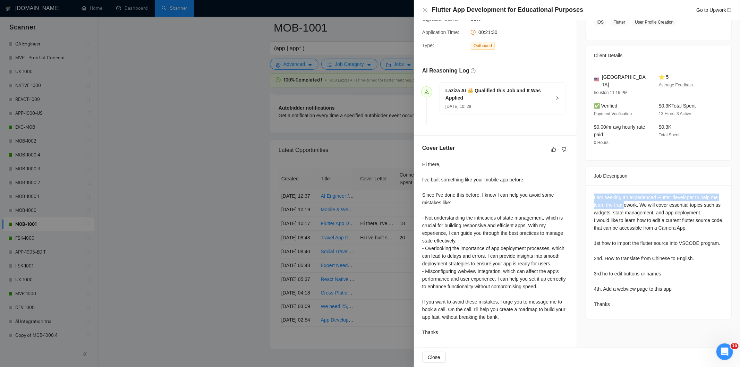
drag, startPoint x: 589, startPoint y: 188, endPoint x: 620, endPoint y: 194, distance: 31.6
click at [620, 194] on div "I am seeking an experienced Flutter developer to help me learn the framework. W…" at bounding box center [659, 252] width 146 height 134
click at [620, 194] on div "I am seeking an experienced Flutter developer to help me learn the framework. W…" at bounding box center [658, 251] width 129 height 115
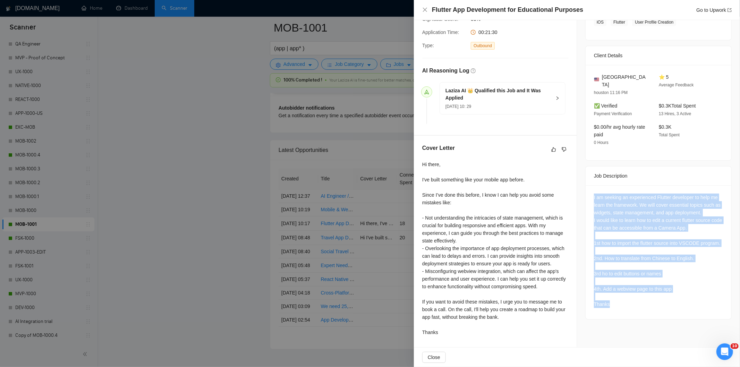
drag, startPoint x: 591, startPoint y: 189, endPoint x: 700, endPoint y: 304, distance: 158.6
click at [700, 304] on div "I am seeking an experienced Flutter developer to help me learn the framework. W…" at bounding box center [659, 252] width 146 height 134
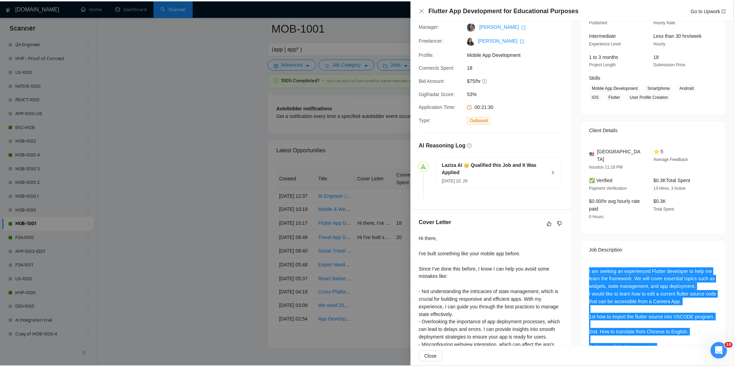
scroll to position [0, 0]
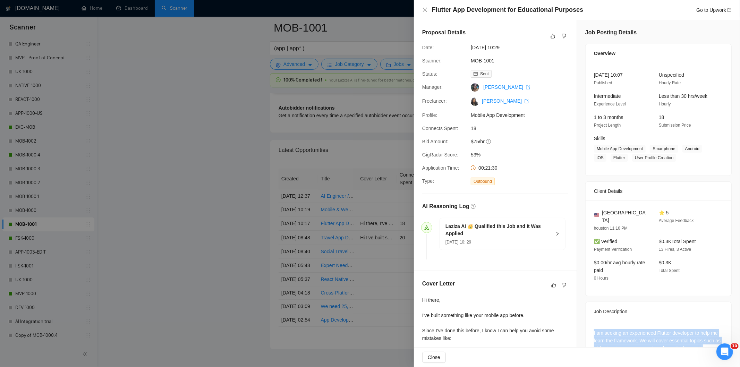
drag, startPoint x: 527, startPoint y: 49, endPoint x: 467, endPoint y: 44, distance: 60.9
click at [467, 44] on div "Date: [DATE] 10:29" at bounding box center [493, 48] width 146 height 8
drag, startPoint x: 426, startPoint y: 10, endPoint x: 151, endPoint y: 115, distance: 294.9
click at [426, 10] on icon "close" at bounding box center [425, 10] width 6 height 6
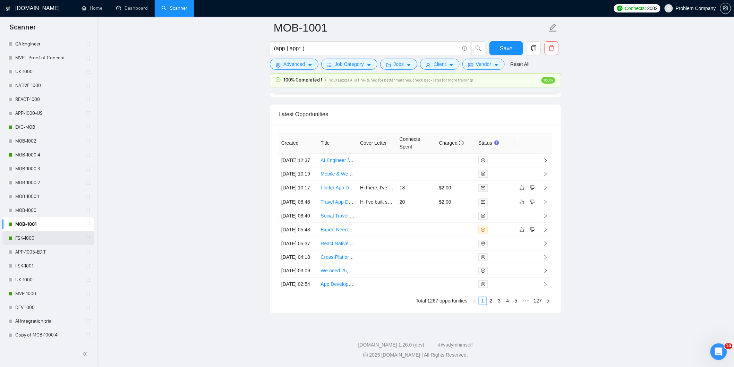
scroll to position [1765, 0]
click at [22, 292] on link "MVP-1000" at bounding box center [48, 294] width 66 height 14
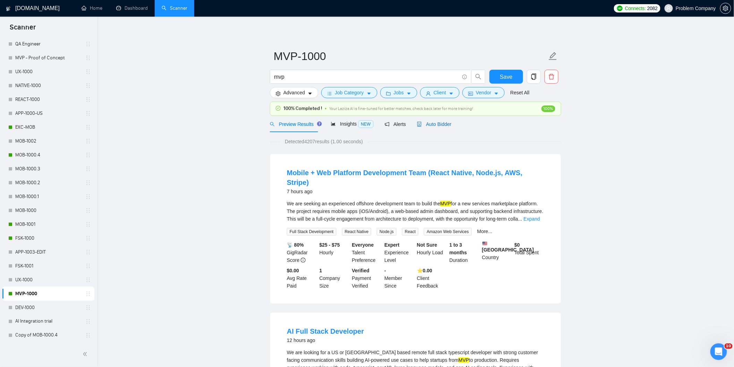
click at [436, 127] on span "Auto Bidder" at bounding box center [434, 124] width 34 height 6
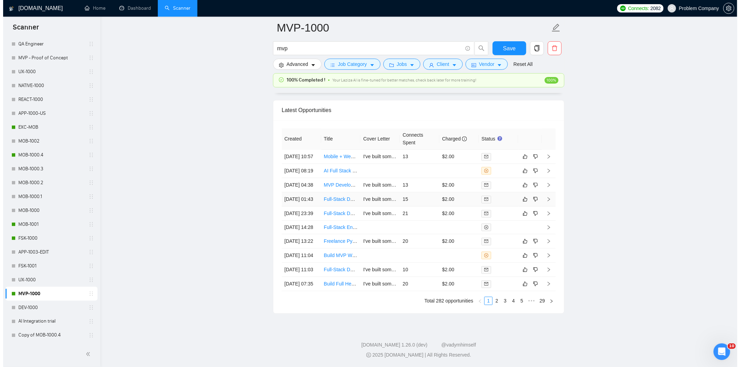
scroll to position [1702, 0]
click at [304, 215] on td "[DATE] 23:39" at bounding box center [299, 213] width 40 height 14
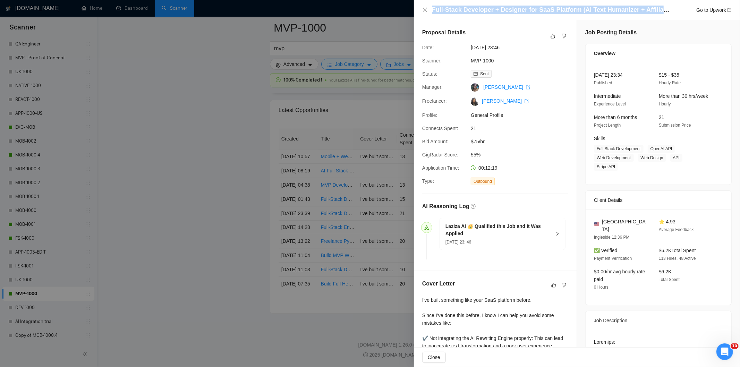
drag, startPoint x: 668, startPoint y: 9, endPoint x: 431, endPoint y: 8, distance: 237.3
click at [431, 8] on div "Full-Stack Developer + Designer for SaaS Platform (AI Text Humanizer + Affiliat…" at bounding box center [577, 10] width 310 height 9
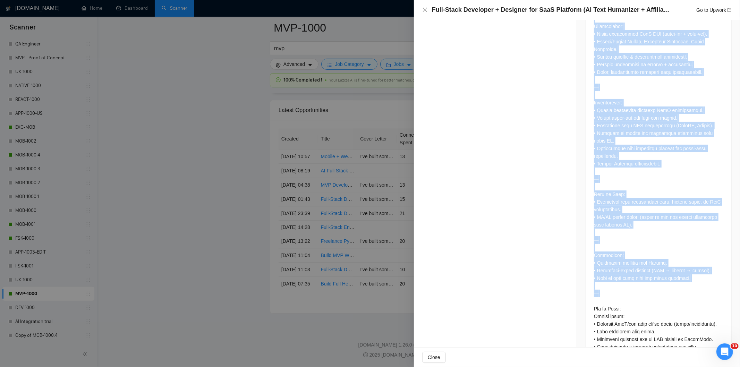
scroll to position [856, 0]
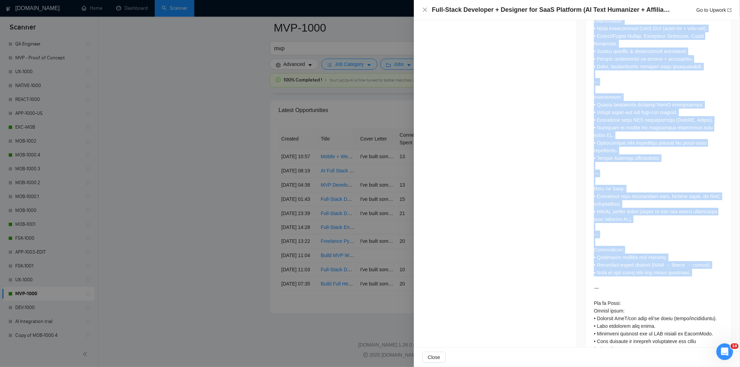
drag, startPoint x: 585, startPoint y: 135, endPoint x: 699, endPoint y: 258, distance: 168.4
click at [422, 9] on icon "close" at bounding box center [425, 10] width 6 height 6
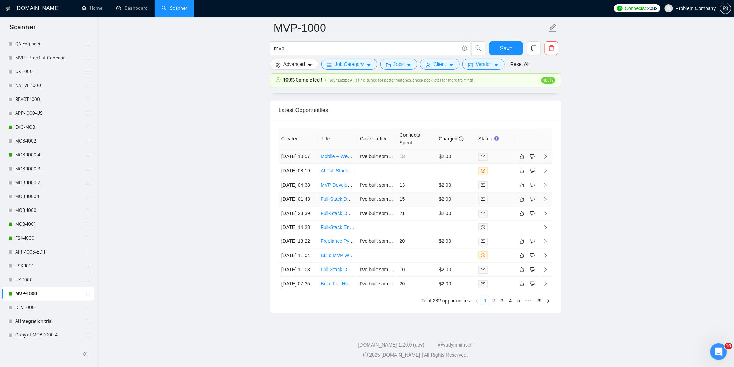
drag, startPoint x: 311, startPoint y: 193, endPoint x: 329, endPoint y: 129, distance: 65.6
click at [311, 193] on td "[DATE] 01:43" at bounding box center [299, 199] width 40 height 14
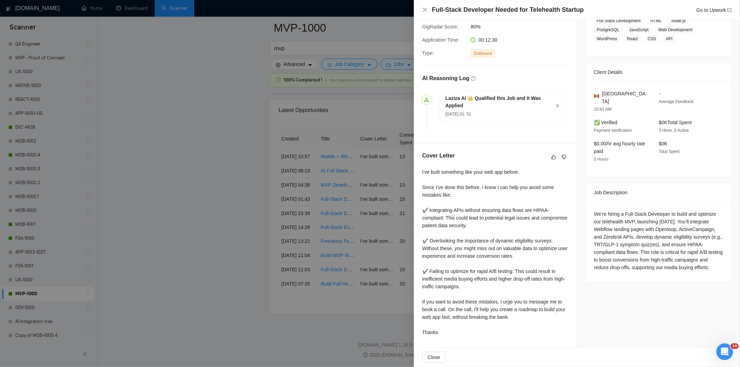
scroll to position [129, 0]
drag, startPoint x: 581, startPoint y: 11, endPoint x: 422, endPoint y: 9, distance: 159.6
click at [422, 9] on div "Full-Stack Developer Needed for Telehealth Startup Go to Upwork" at bounding box center [577, 10] width 326 height 20
drag, startPoint x: 584, startPoint y: 203, endPoint x: 675, endPoint y: 266, distance: 111.2
click at [675, 266] on div "We’re hiring a Full-Stack Developer to build and optimize our telehealth MVP, l…" at bounding box center [659, 242] width 146 height 81
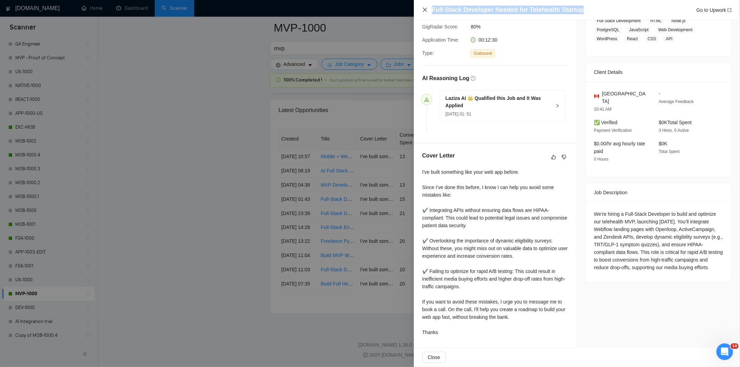
click at [425, 9] on icon "close" at bounding box center [425, 10] width 6 height 6
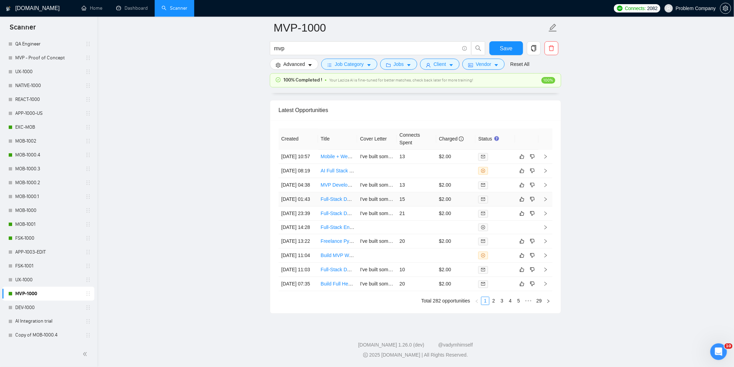
click at [308, 195] on td "[DATE] 01:43" at bounding box center [299, 199] width 40 height 14
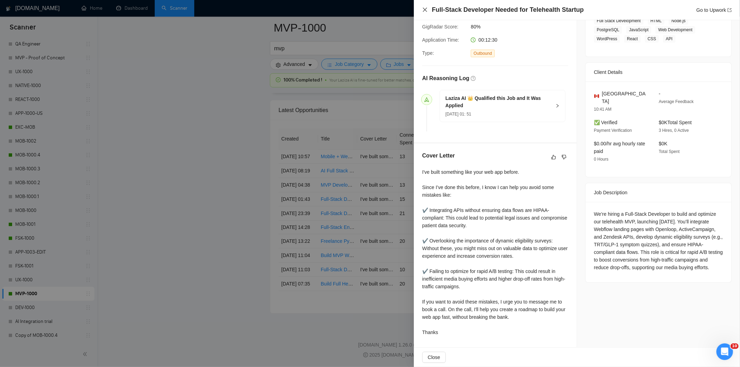
click at [423, 10] on icon "close" at bounding box center [425, 10] width 6 height 6
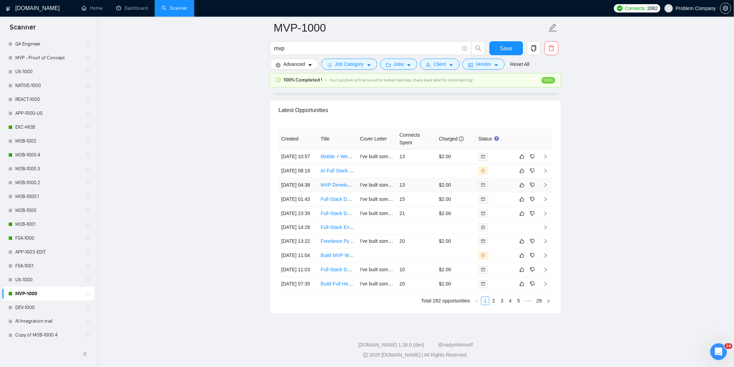
click at [307, 178] on td "[DATE] 04:38" at bounding box center [299, 185] width 40 height 14
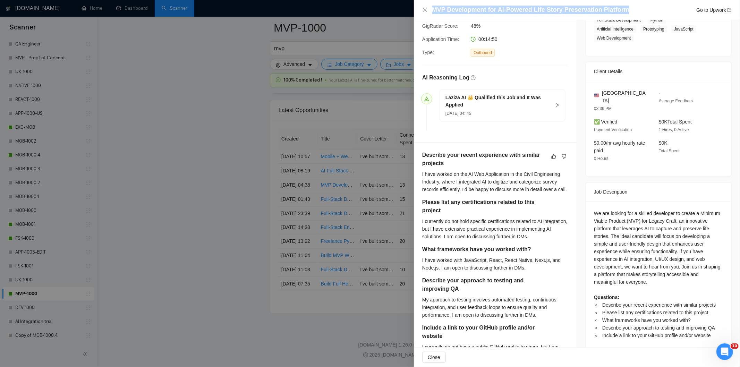
drag, startPoint x: 630, startPoint y: 7, endPoint x: 392, endPoint y: 11, distance: 237.7
click at [392, 11] on div "MVP Development for AI-Powered Life Story Preservation Platform Go to Upwork Pr…" at bounding box center [370, 183] width 740 height 367
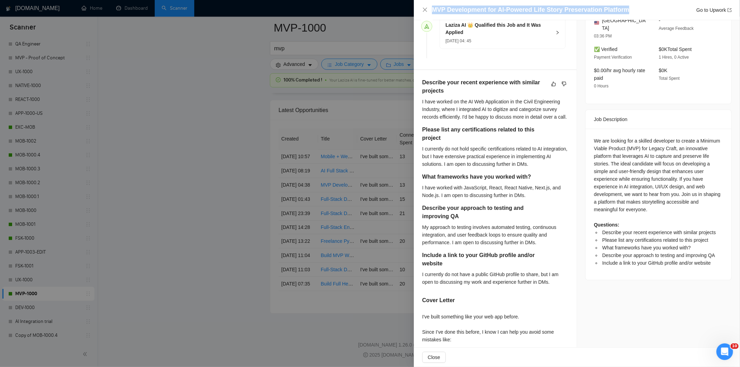
scroll to position [206, 0]
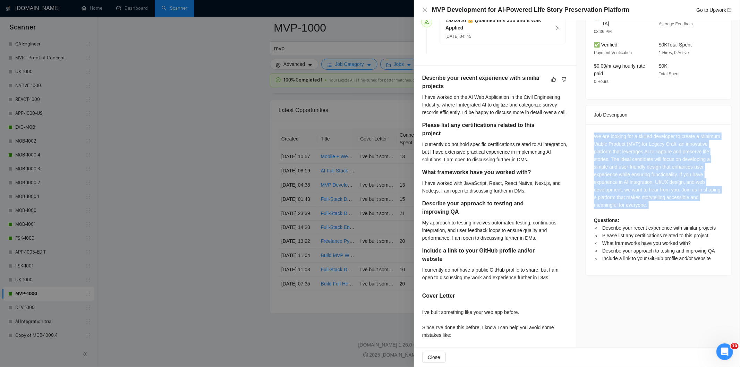
drag, startPoint x: 589, startPoint y: 127, endPoint x: 717, endPoint y: 205, distance: 149.0
click at [717, 205] on div "We are looking for a skilled developer to create a Minimum Viable Product (MVP)…" at bounding box center [659, 199] width 146 height 151
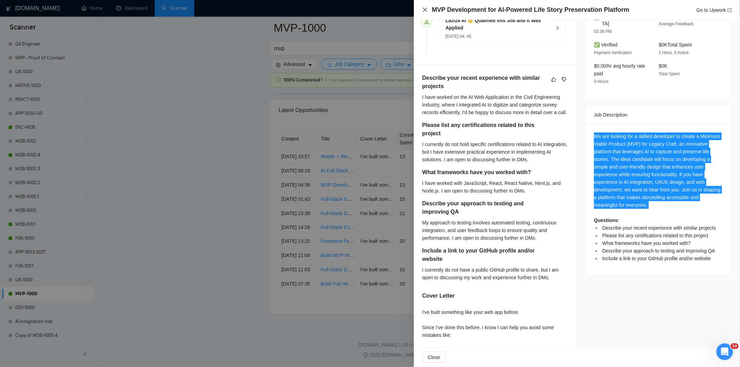
click at [426, 9] on icon "close" at bounding box center [425, 10] width 6 height 6
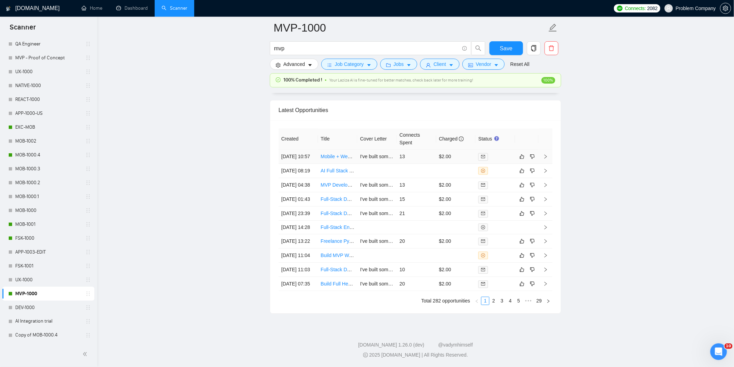
click at [307, 150] on td "[DATE] 10:57" at bounding box center [299, 157] width 40 height 14
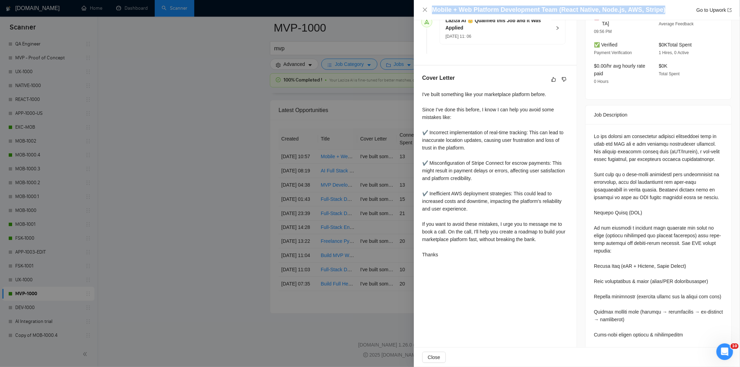
drag, startPoint x: 665, startPoint y: 13, endPoint x: 430, endPoint y: 12, distance: 235.6
click at [430, 12] on div "Mobile + Web Platform Development Team (React Native, Node.js, AWS, Stripe) Go …" at bounding box center [577, 10] width 310 height 9
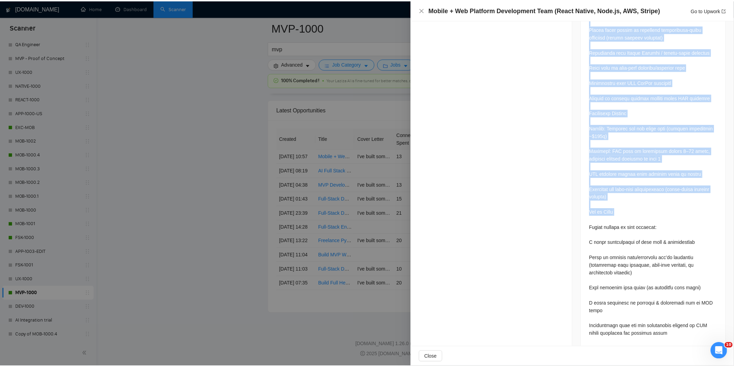
scroll to position [1185, 0]
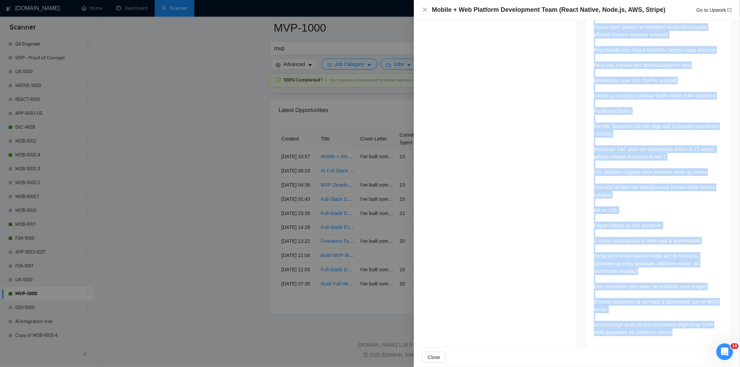
drag, startPoint x: 590, startPoint y: 128, endPoint x: 720, endPoint y: 327, distance: 238.2
click at [425, 11] on icon "close" at bounding box center [425, 10] width 6 height 6
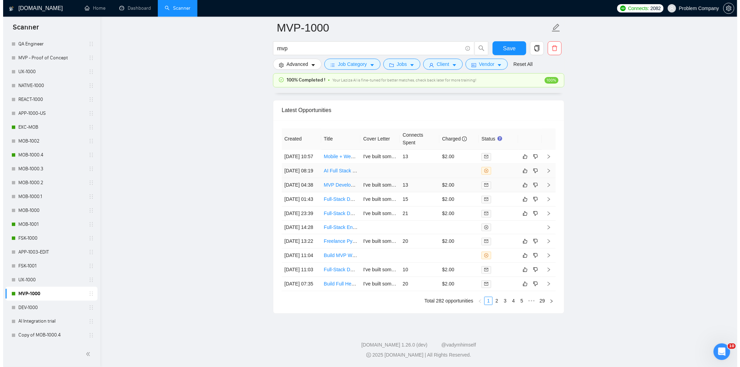
scroll to position [1664, 0]
click at [310, 180] on td "[DATE] 08:19" at bounding box center [299, 173] width 40 height 14
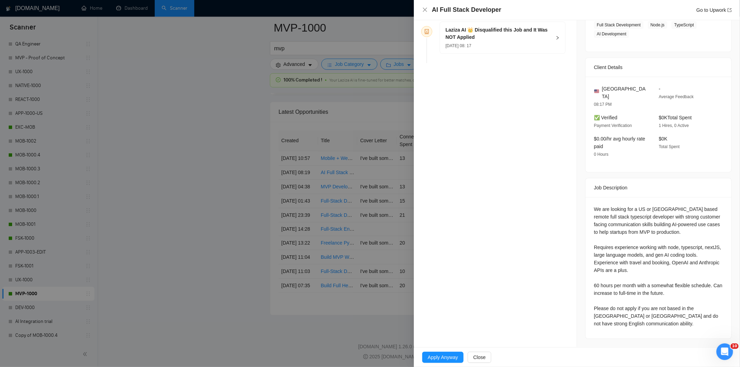
scroll to position [116, 0]
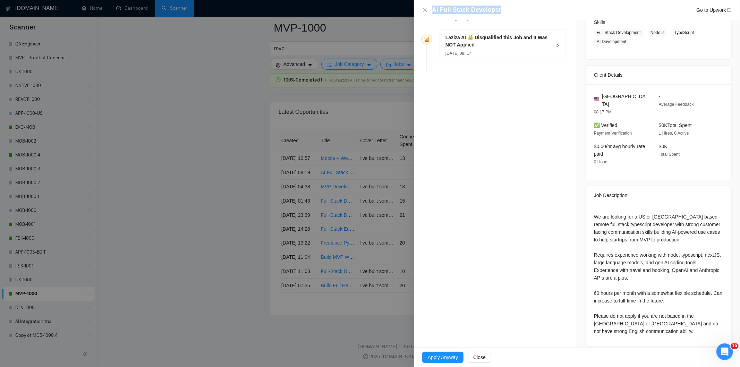
drag, startPoint x: 535, startPoint y: 8, endPoint x: 403, endPoint y: 8, distance: 131.9
click at [403, 8] on div "AI Full Stack Developer Go to Upwork Opportunity Details Created: [DATE] 08:17 …" at bounding box center [370, 183] width 740 height 367
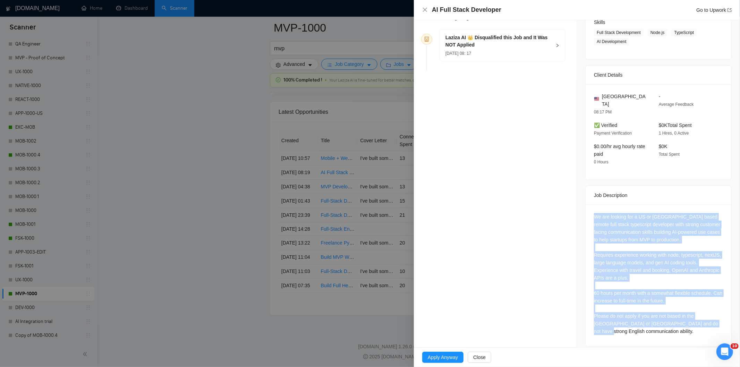
drag, startPoint x: 589, startPoint y: 205, endPoint x: 654, endPoint y: 331, distance: 141.7
click at [654, 331] on div "We are looking for a US or [GEOGRAPHIC_DATA] based remote full stack typescript…" at bounding box center [659, 276] width 146 height 142
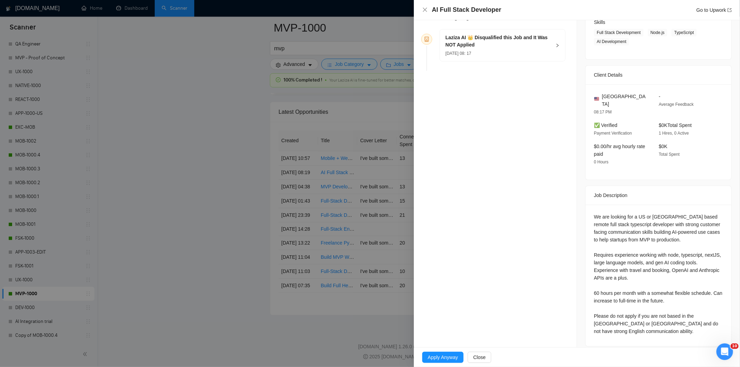
click at [518, 53] on div "[DATE] 08: 17" at bounding box center [499, 53] width 106 height 8
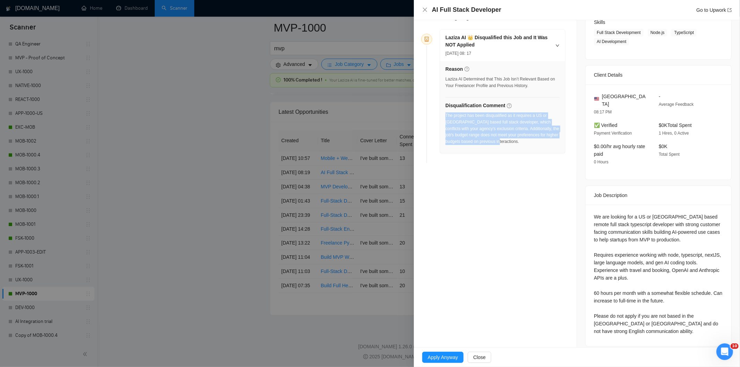
drag, startPoint x: 535, startPoint y: 147, endPoint x: 446, endPoint y: 118, distance: 93.6
click at [446, 118] on div "The project has been disqualified as it requires a US or [GEOGRAPHIC_DATA] base…" at bounding box center [503, 130] width 114 height 37
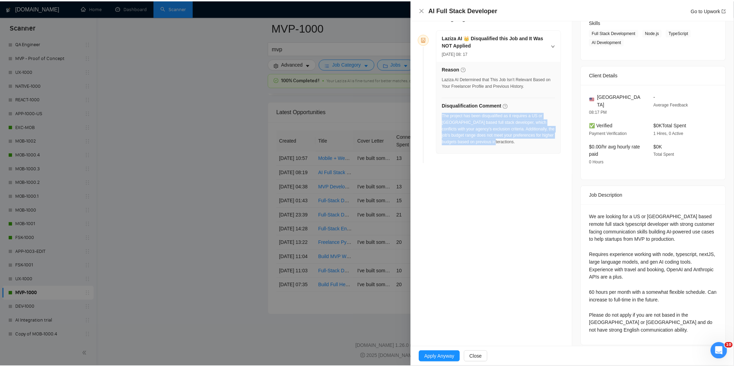
scroll to position [0, 0]
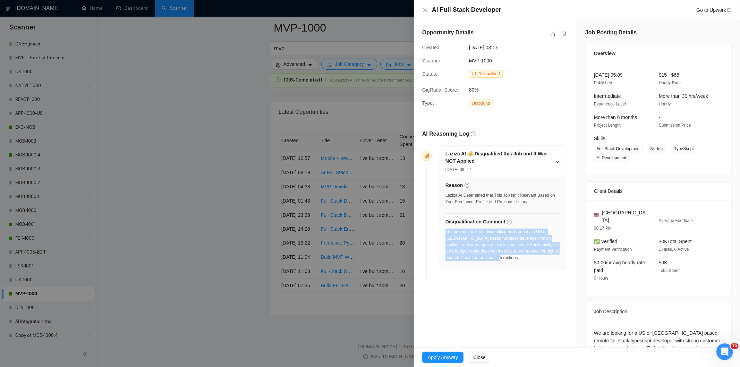
drag, startPoint x: 530, startPoint y: 51, endPoint x: 468, endPoint y: 50, distance: 61.4
click at [468, 50] on div "[DATE] 08:17" at bounding box center [501, 48] width 70 height 8
drag, startPoint x: 424, startPoint y: 9, endPoint x: 35, endPoint y: 160, distance: 417.0
click at [423, 9] on icon "close" at bounding box center [425, 10] width 6 height 6
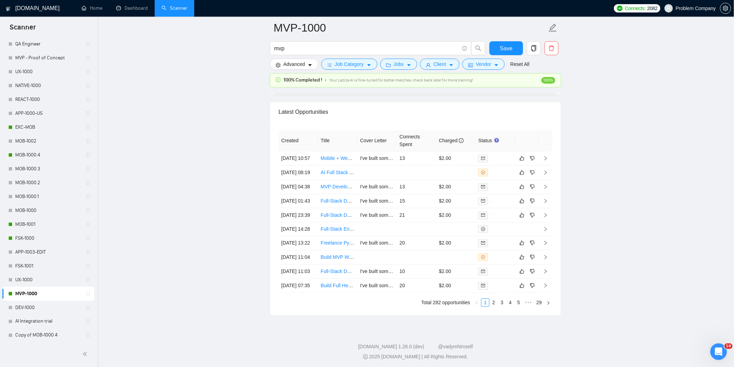
drag, startPoint x: 32, startPoint y: 236, endPoint x: 210, endPoint y: 1, distance: 294.7
click at [32, 236] on link "FSK-1000" at bounding box center [48, 238] width 66 height 14
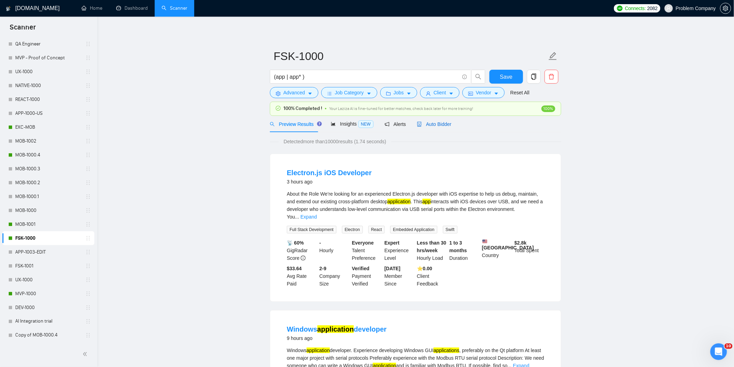
click at [435, 127] on span "Auto Bidder" at bounding box center [434, 124] width 34 height 6
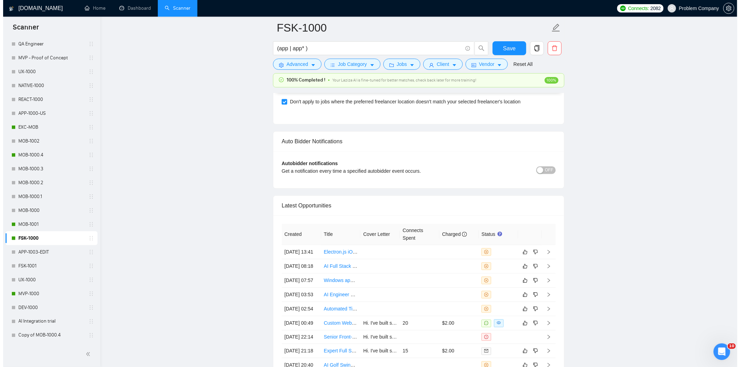
scroll to position [1735, 0]
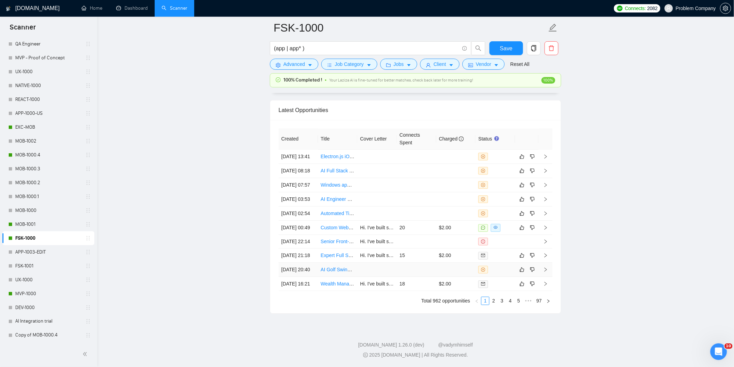
click at [307, 277] on td "[DATE] 20:40" at bounding box center [299, 270] width 40 height 14
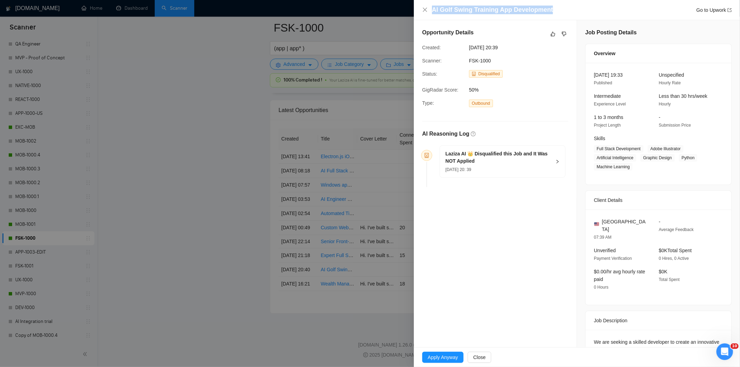
drag, startPoint x: 561, startPoint y: 9, endPoint x: 419, endPoint y: 2, distance: 142.4
click at [419, 2] on div "AI Golf Swing Training App Development Go to Upwork" at bounding box center [577, 10] width 326 height 20
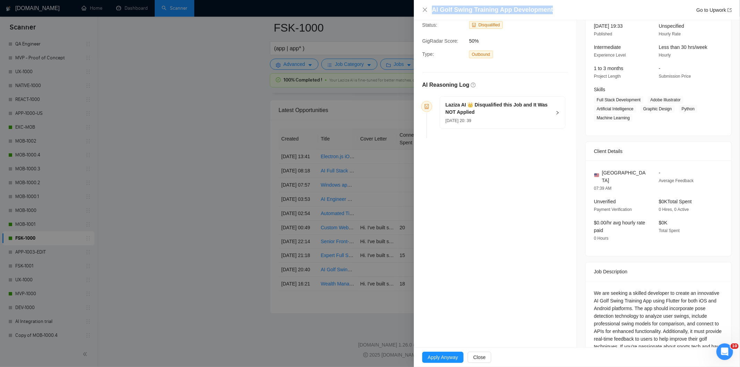
scroll to position [79, 0]
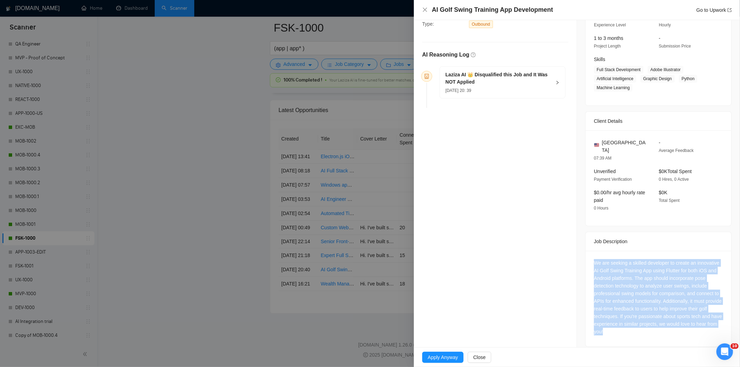
drag, startPoint x: 584, startPoint y: 255, endPoint x: 639, endPoint y: 334, distance: 95.8
click at [639, 334] on div "We are seeking a skilled developer to create an innovative AI Golf Swing Traini…" at bounding box center [659, 299] width 146 height 96
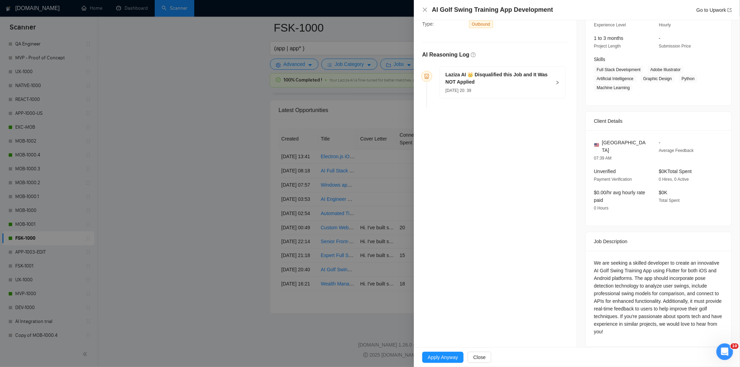
click at [506, 95] on div "Laziza AI 👑 Disqualified this Job and It Was NOT Applied [DATE] 20: 39" at bounding box center [502, 83] width 125 height 32
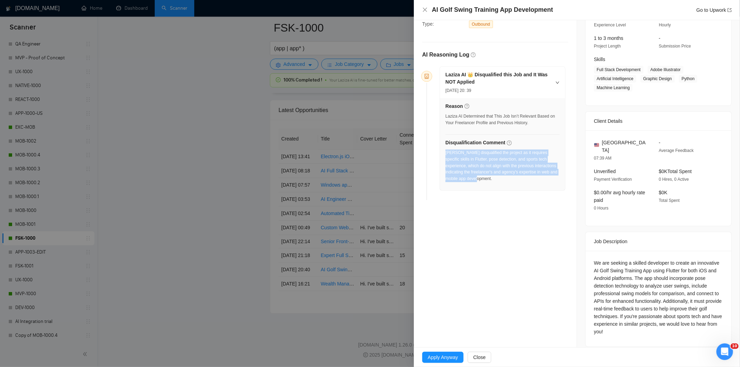
drag, startPoint x: 485, startPoint y: 186, endPoint x: 446, endPoint y: 155, distance: 50.2
click at [446, 155] on div "Reason Laziza AI Determined that This Job Isn’t Relevant Based on Your Freelanc…" at bounding box center [502, 144] width 125 height 92
click at [423, 12] on icon "close" at bounding box center [425, 10] width 6 height 6
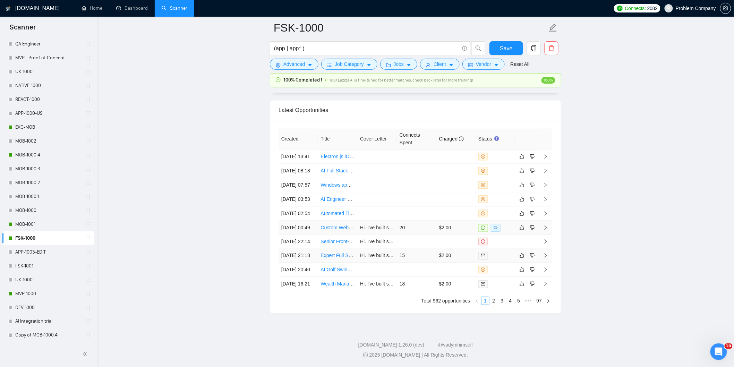
click at [305, 263] on td "[DATE] 21:18" at bounding box center [299, 255] width 40 height 14
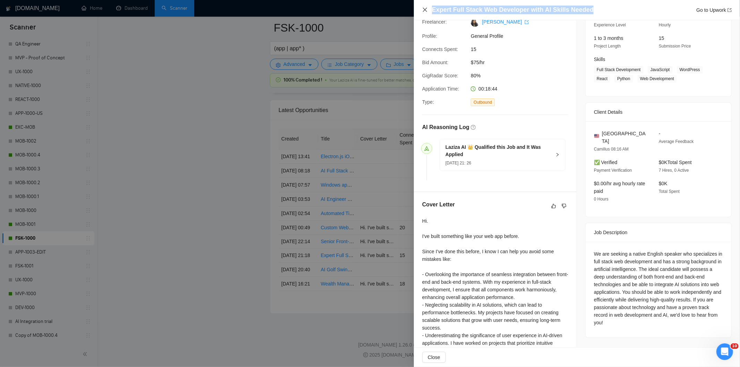
drag, startPoint x: 521, startPoint y: 11, endPoint x: 425, endPoint y: 7, distance: 96.5
click at [425, 7] on div "Expert Full Stack Web Developer with AI Skills Needed Go to Upwork" at bounding box center [577, 10] width 310 height 9
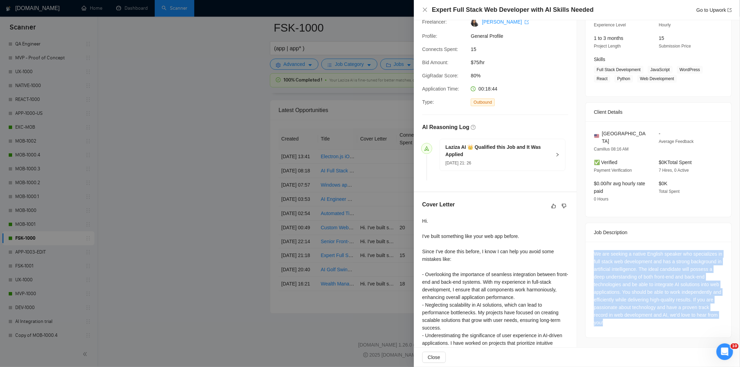
drag, startPoint x: 585, startPoint y: 245, endPoint x: 667, endPoint y: 315, distance: 107.8
click at [667, 315] on div "We are seeking a native English speaker who specializes in full stack web devel…" at bounding box center [659, 290] width 146 height 96
click at [427, 11] on icon "close" at bounding box center [425, 10] width 6 height 6
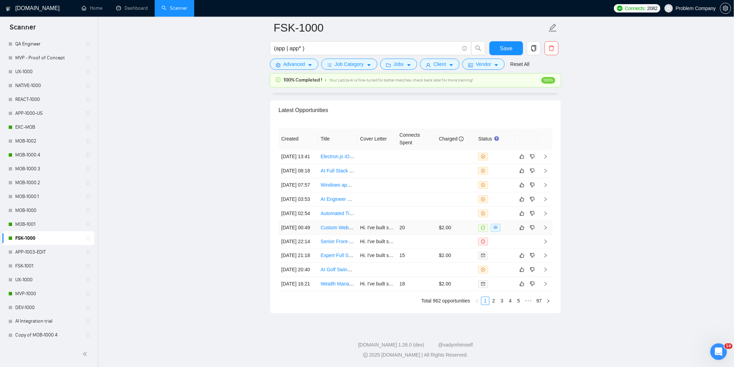
drag, startPoint x: 303, startPoint y: 231, endPoint x: 315, endPoint y: 223, distance: 13.6
click at [303, 231] on td "[DATE] 00:49" at bounding box center [299, 228] width 40 height 14
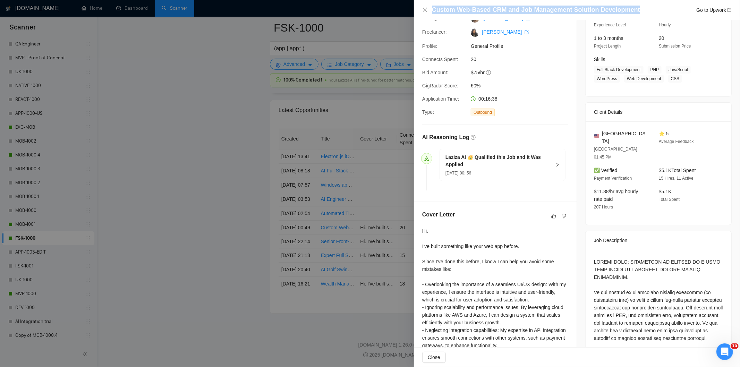
drag, startPoint x: 633, startPoint y: 11, endPoint x: 428, endPoint y: 14, distance: 205.1
click at [428, 14] on div "Custom Web-Based CRM and Job Management Solution Development Go to Upwork" at bounding box center [577, 10] width 310 height 9
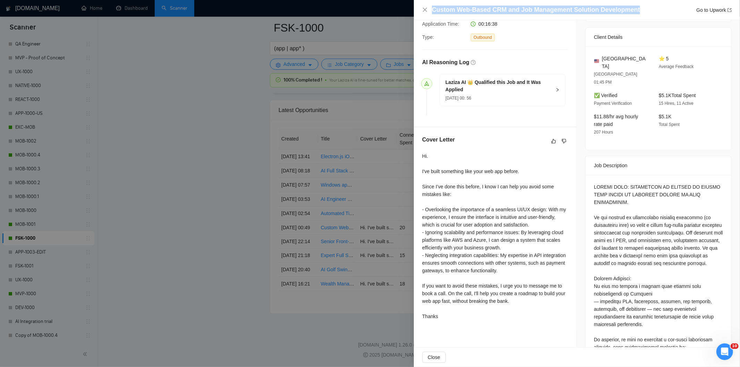
scroll to position [156, 0]
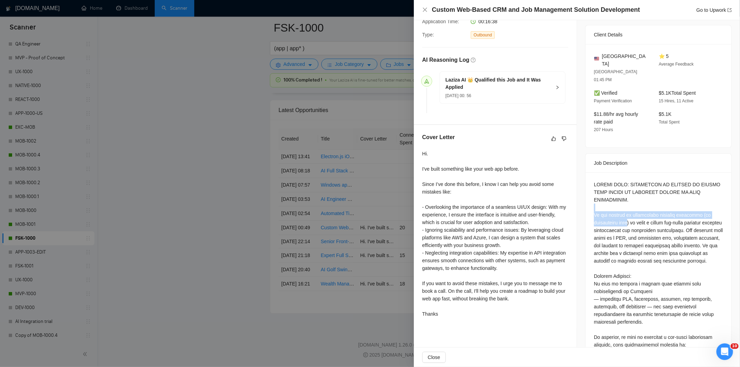
drag, startPoint x: 585, startPoint y: 188, endPoint x: 630, endPoint y: 196, distance: 46.2
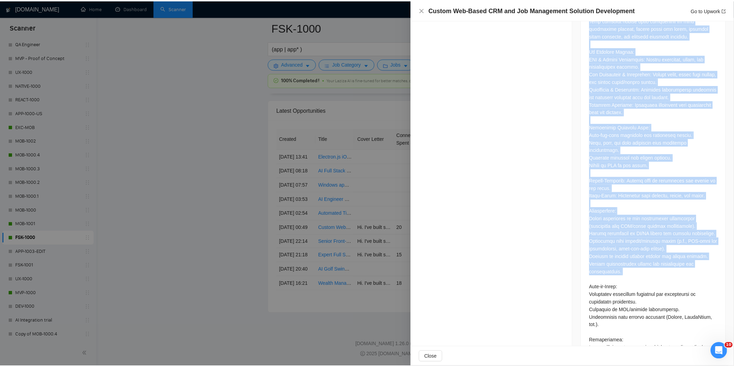
scroll to position [536, 0]
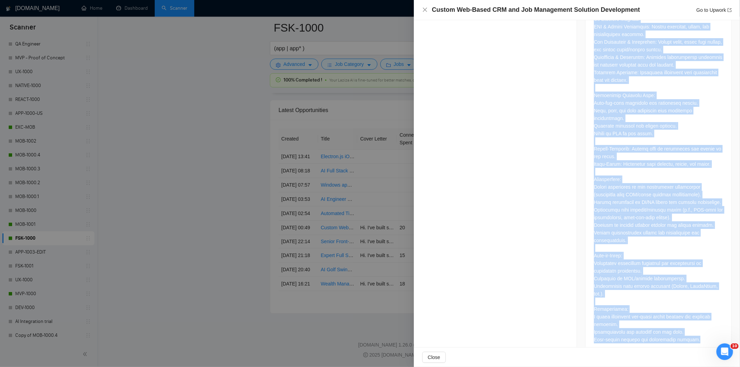
drag, startPoint x: 590, startPoint y: 192, endPoint x: 697, endPoint y: 323, distance: 169.7
click at [697, 323] on div at bounding box center [659, 73] width 146 height 561
click at [424, 9] on icon "close" at bounding box center [425, 10] width 4 height 4
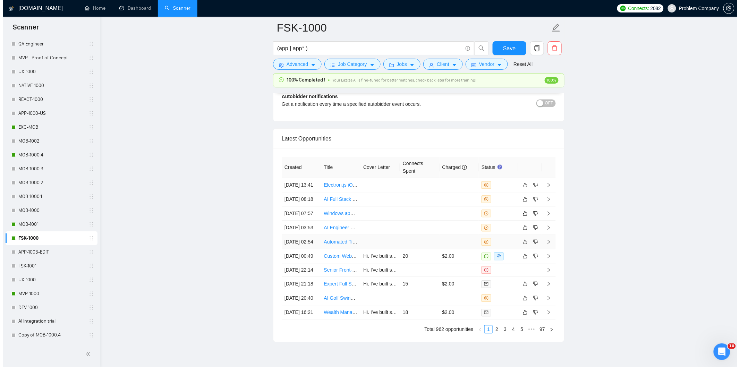
scroll to position [1658, 0]
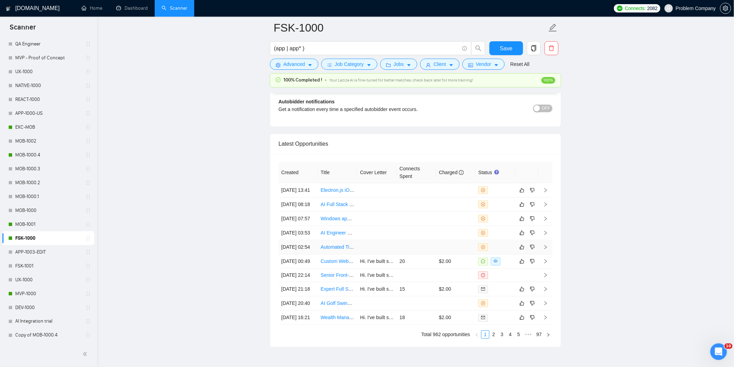
click at [308, 254] on td "[DATE] 02:54" at bounding box center [299, 247] width 40 height 14
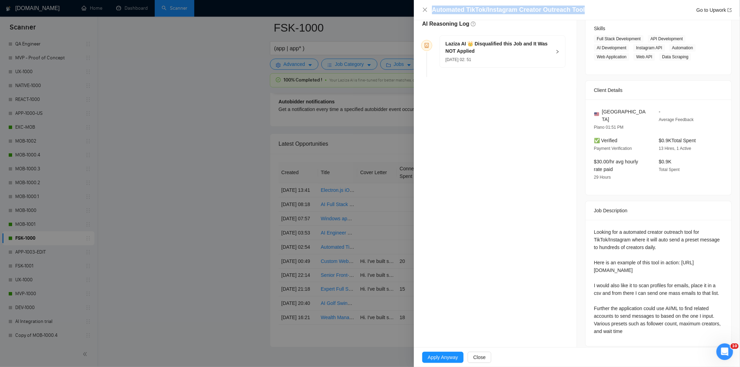
drag, startPoint x: 594, startPoint y: 12, endPoint x: 434, endPoint y: 8, distance: 160.7
click at [434, 8] on div "Automated TikTok/Instagram Creator Outreach Tool Go to Upwork" at bounding box center [582, 10] width 300 height 9
click at [594, 228] on div "Looking for a automated creator outreach tool for TikTok/Instagram where it wil…" at bounding box center [658, 281] width 129 height 107
drag, startPoint x: 589, startPoint y: 224, endPoint x: 637, endPoint y: 322, distance: 109.3
click at [637, 322] on div "Looking for a automated creator outreach tool for TikTok/Instagram where it wil…" at bounding box center [659, 283] width 146 height 126
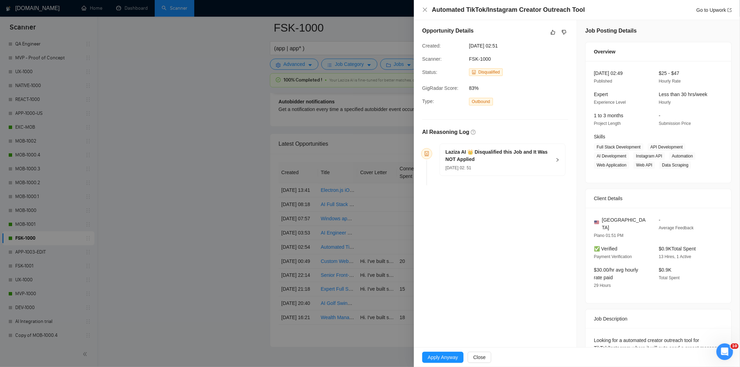
scroll to position [0, 0]
click at [525, 161] on h5 "Laziza AI 👑 Disqualified this Job and It Was NOT Applied" at bounding box center [499, 157] width 106 height 15
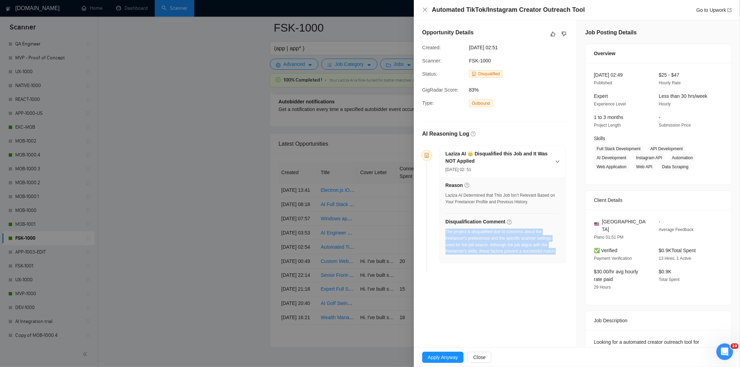
drag, startPoint x: 555, startPoint y: 252, endPoint x: 445, endPoint y: 234, distance: 110.8
click at [446, 234] on div "The project is disqualified due to concerns about the freelancer's preferences …" at bounding box center [503, 242] width 114 height 26
click at [426, 8] on icon "close" at bounding box center [425, 10] width 4 height 4
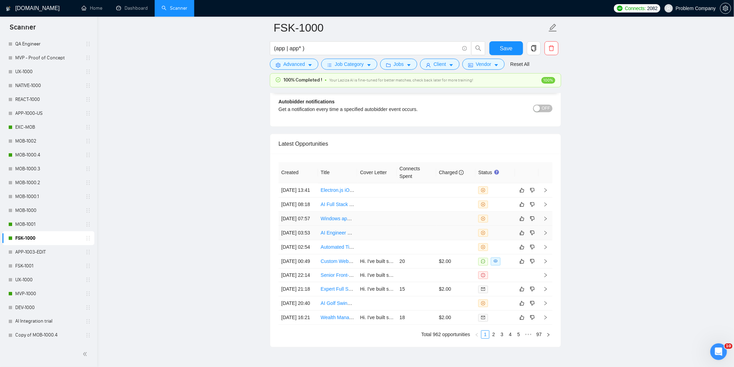
drag, startPoint x: 307, startPoint y: 263, endPoint x: 325, endPoint y: 247, distance: 24.6
click at [307, 240] on td "[DATE] 03:53" at bounding box center [299, 233] width 40 height 14
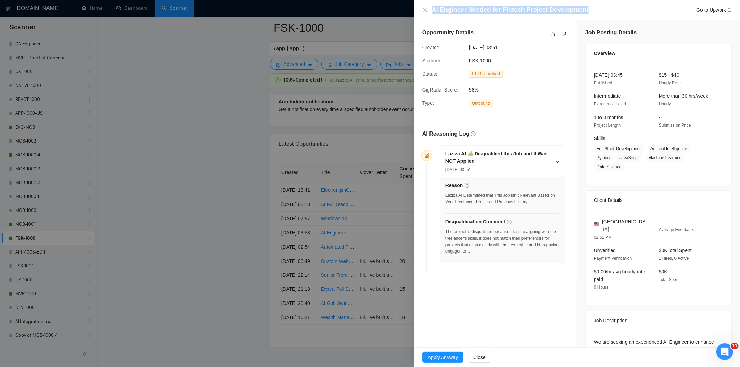
drag, startPoint x: 527, startPoint y: 9, endPoint x: 431, endPoint y: 9, distance: 96.1
click at [431, 9] on div "AI Engineer Needed for Fintech Project Development Go to Upwork" at bounding box center [577, 10] width 310 height 9
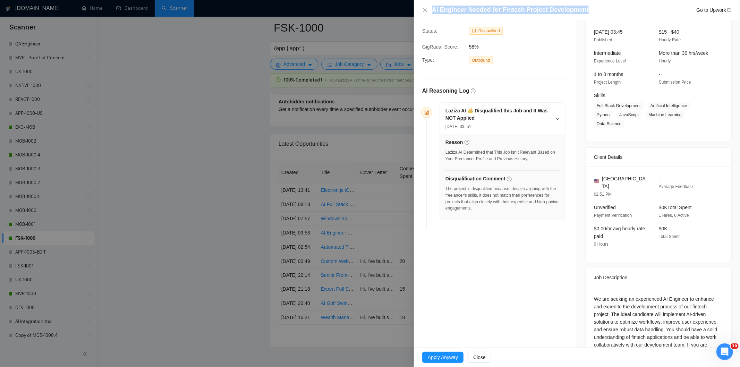
scroll to position [71, 0]
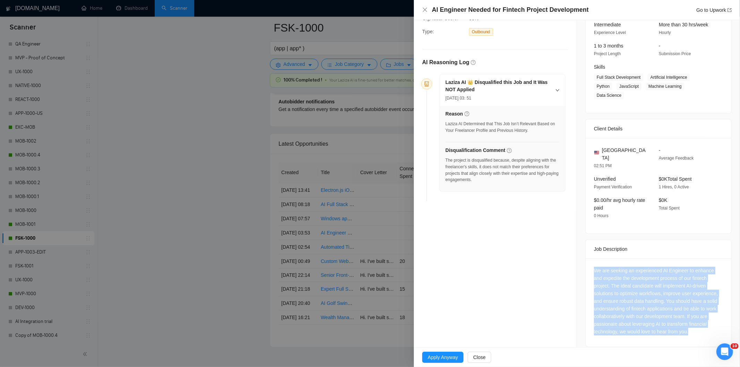
drag, startPoint x: 608, startPoint y: 271, endPoint x: 709, endPoint y: 335, distance: 119.8
click at [709, 335] on div "We are seeking an experienced AI Engineer to enhance and expedite the developme…" at bounding box center [659, 303] width 146 height 88
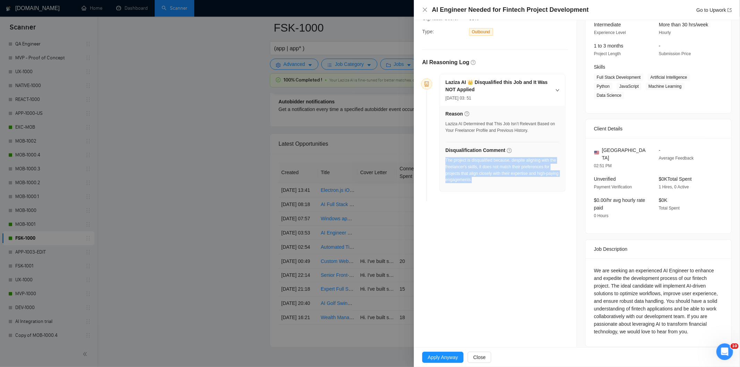
drag, startPoint x: 505, startPoint y: 186, endPoint x: 446, endPoint y: 162, distance: 63.3
click at [446, 162] on div "Reason Laziza AI Determined that This Job Isn’t Relevant Based on Your Freelanc…" at bounding box center [502, 149] width 125 height 86
click at [423, 9] on icon "close" at bounding box center [425, 10] width 6 height 6
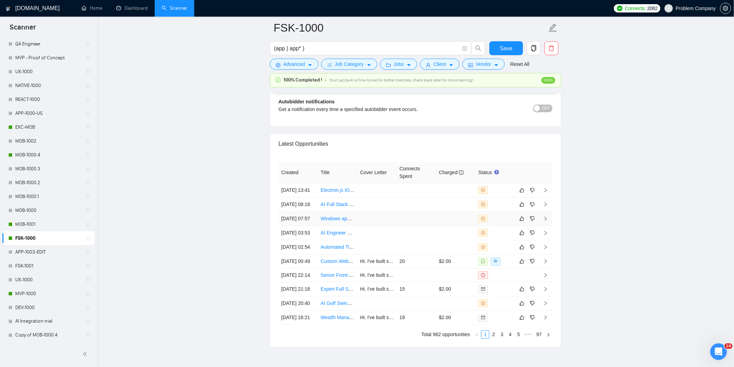
click at [307, 226] on td "[DATE] 07:57" at bounding box center [299, 219] width 40 height 14
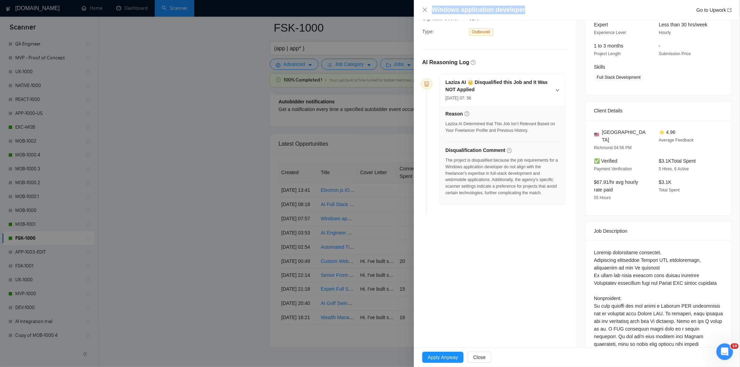
drag, startPoint x: 526, startPoint y: 10, endPoint x: 435, endPoint y: 10, distance: 91.3
click at [435, 10] on div "Windows application developer Go to Upwork" at bounding box center [582, 10] width 300 height 9
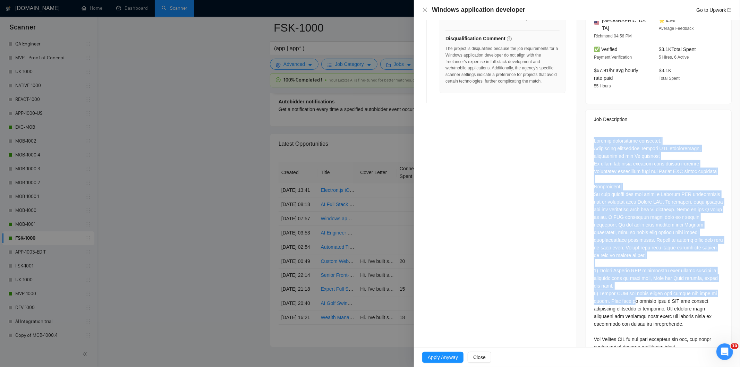
scroll to position [199, 0]
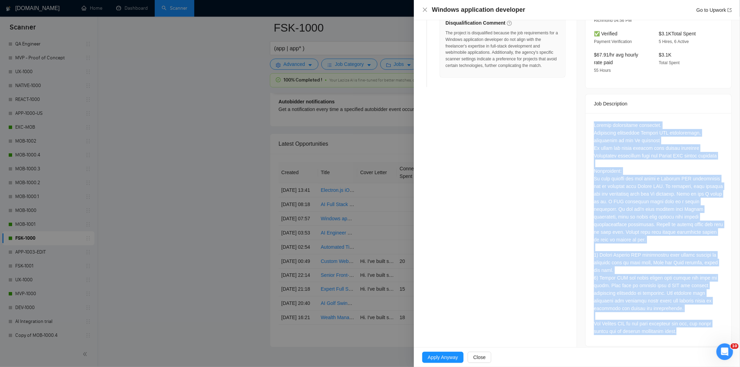
drag, startPoint x: 585, startPoint y: 241, endPoint x: 706, endPoint y: 325, distance: 147.1
click at [706, 325] on div at bounding box center [659, 229] width 146 height 233
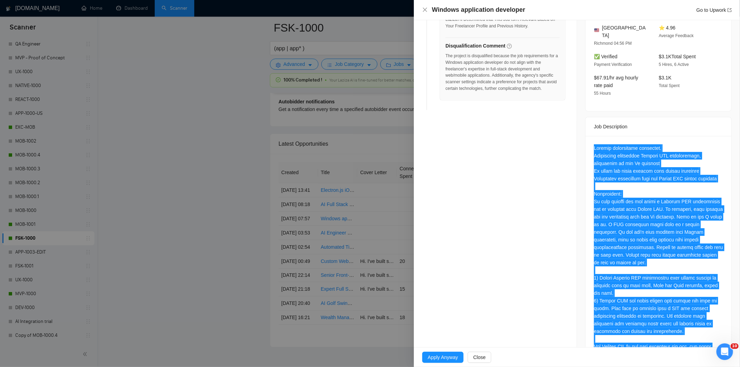
scroll to position [6, 0]
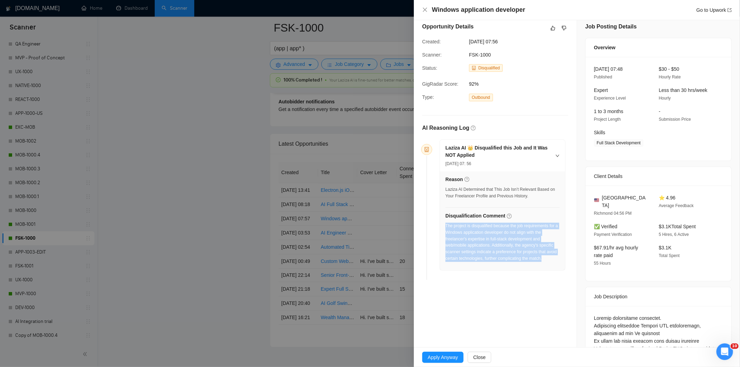
drag, startPoint x: 553, startPoint y: 261, endPoint x: 445, endPoint y: 229, distance: 112.2
click at [446, 229] on div "The project is disqualified because the job requirements for a Windows applicat…" at bounding box center [503, 242] width 114 height 39
click at [423, 11] on icon "close" at bounding box center [425, 10] width 6 height 6
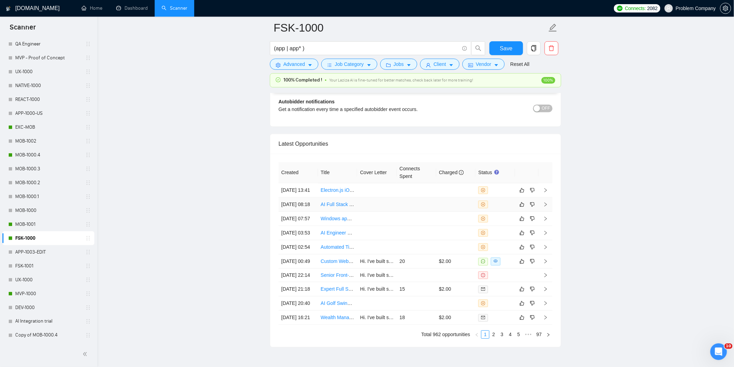
click at [310, 212] on td "[DATE] 08:18" at bounding box center [299, 204] width 40 height 14
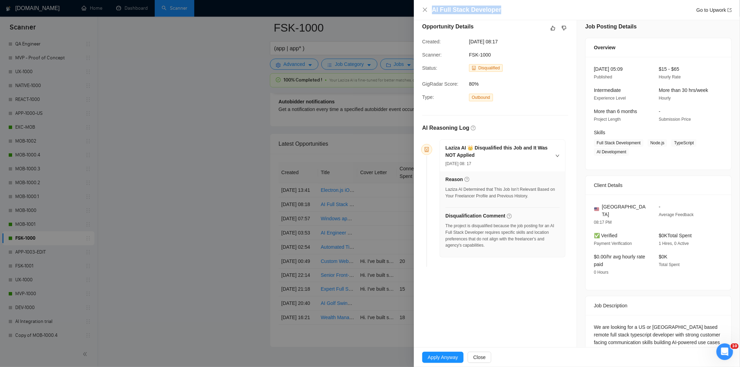
drag, startPoint x: 456, startPoint y: 10, endPoint x: 425, endPoint y: 6, distance: 30.4
click at [425, 6] on div "AI Full Stack Developer Go to Upwork" at bounding box center [577, 10] width 310 height 9
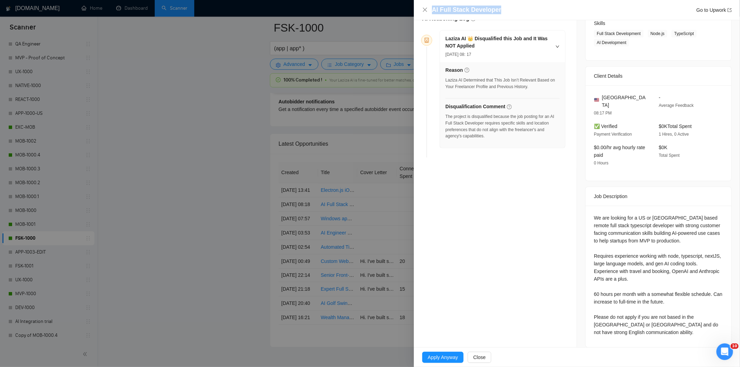
scroll to position [116, 0]
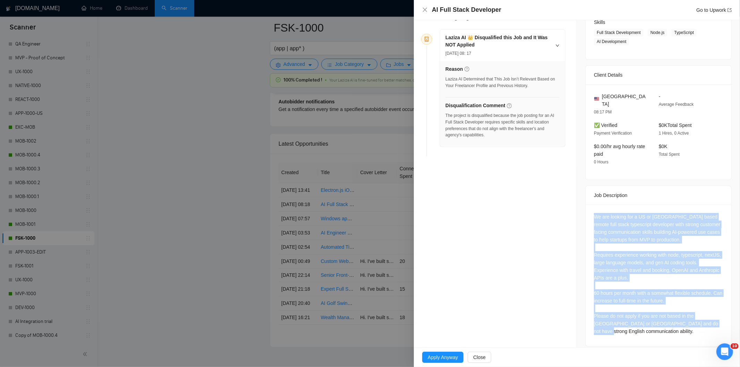
drag, startPoint x: 588, startPoint y: 207, endPoint x: 661, endPoint y: 343, distance: 154.5
click at [661, 343] on div "Job Posting Details Overview [DATE] 05:09 Published $15 - $65 Hourly Rate Inter…" at bounding box center [658, 129] width 163 height 451
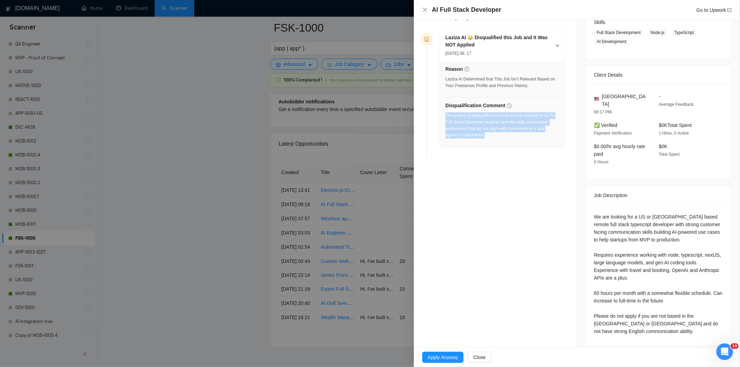
drag, startPoint x: 490, startPoint y: 135, endPoint x: 445, endPoint y: 117, distance: 48.4
click at [446, 117] on div "The project is disqualified because the job posting for an AI Full Stack Develo…" at bounding box center [503, 127] width 114 height 30
click at [424, 9] on icon "close" at bounding box center [425, 10] width 6 height 6
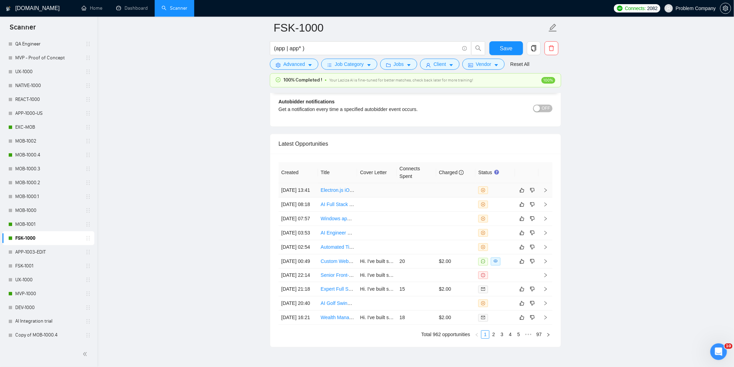
click at [308, 197] on td "[DATE] 13:41" at bounding box center [299, 190] width 40 height 14
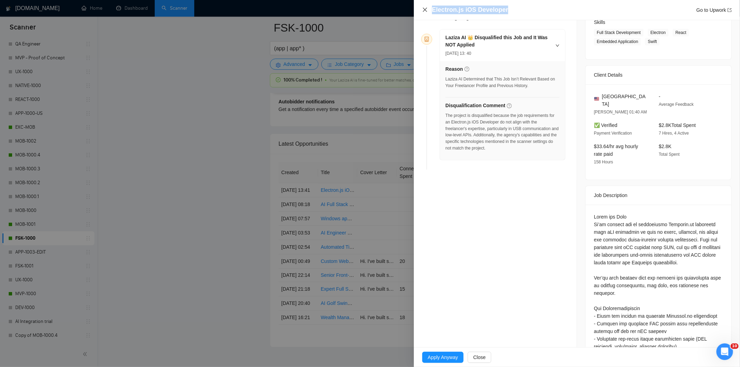
drag, startPoint x: 520, startPoint y: 6, endPoint x: 424, endPoint y: 11, distance: 96.3
click at [424, 11] on div "Electron.js iOS Developer Go to Upwork" at bounding box center [577, 10] width 310 height 9
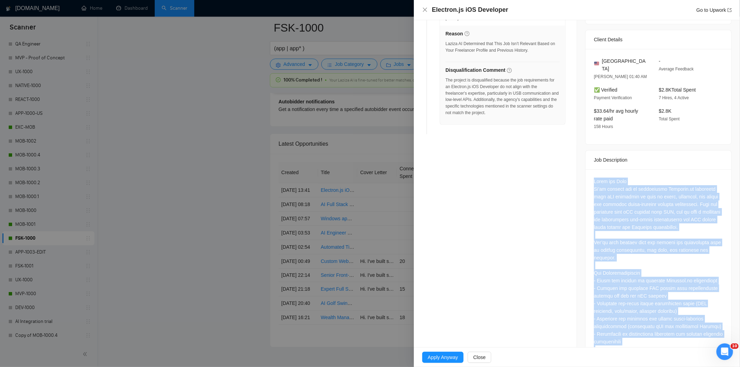
scroll to position [330, 0]
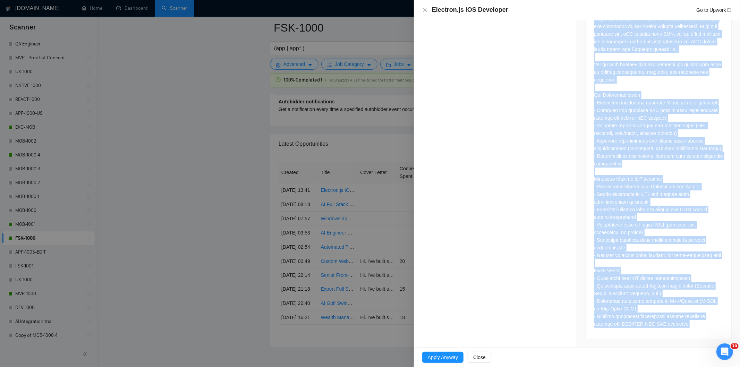
drag, startPoint x: 587, startPoint y: 210, endPoint x: 685, endPoint y: 331, distance: 155.9
click at [685, 331] on div at bounding box center [659, 165] width 146 height 348
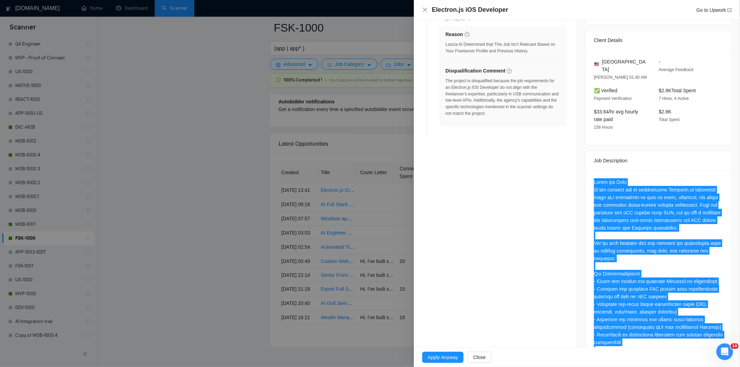
scroll to position [98, 0]
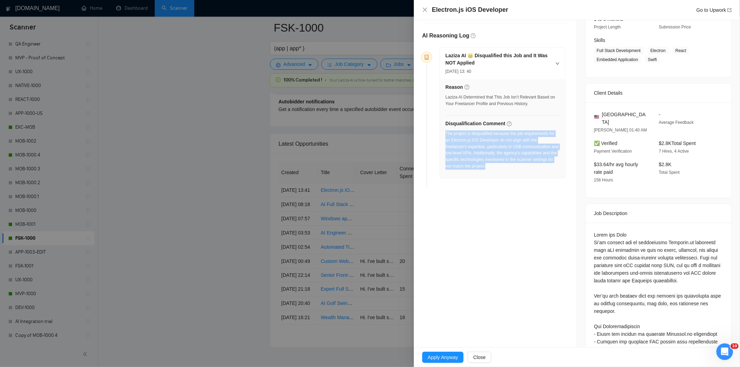
drag, startPoint x: 497, startPoint y: 164, endPoint x: 445, endPoint y: 133, distance: 60.4
click at [446, 133] on div "The project is disqualified because the job requirements for an Electron.js iOS…" at bounding box center [503, 151] width 114 height 43
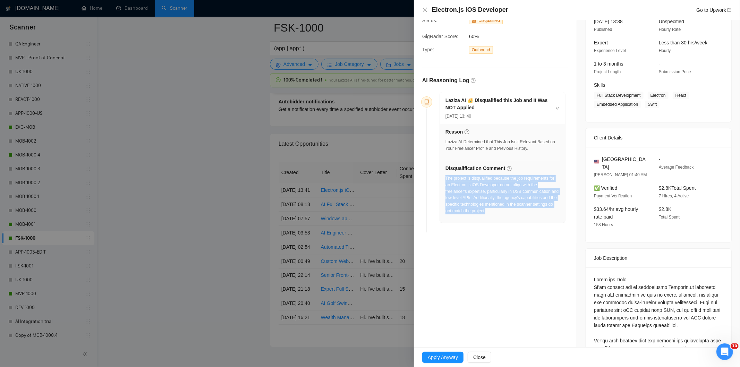
scroll to position [0, 0]
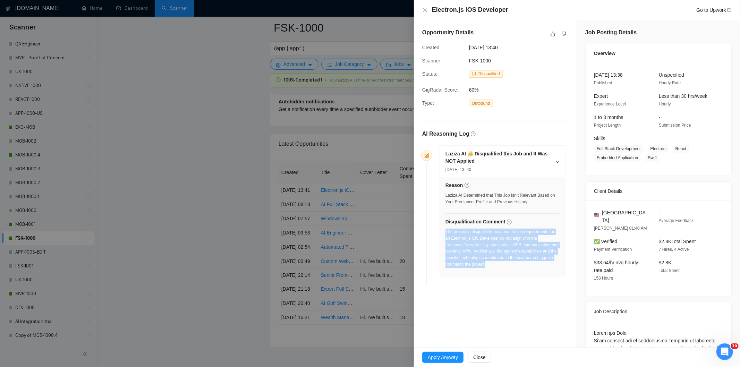
drag, startPoint x: 522, startPoint y: 50, endPoint x: 453, endPoint y: 48, distance: 68.7
click at [453, 48] on div "Created: [DATE] 13:40" at bounding box center [490, 48] width 141 height 8
